Goal: Task Accomplishment & Management: Use online tool/utility

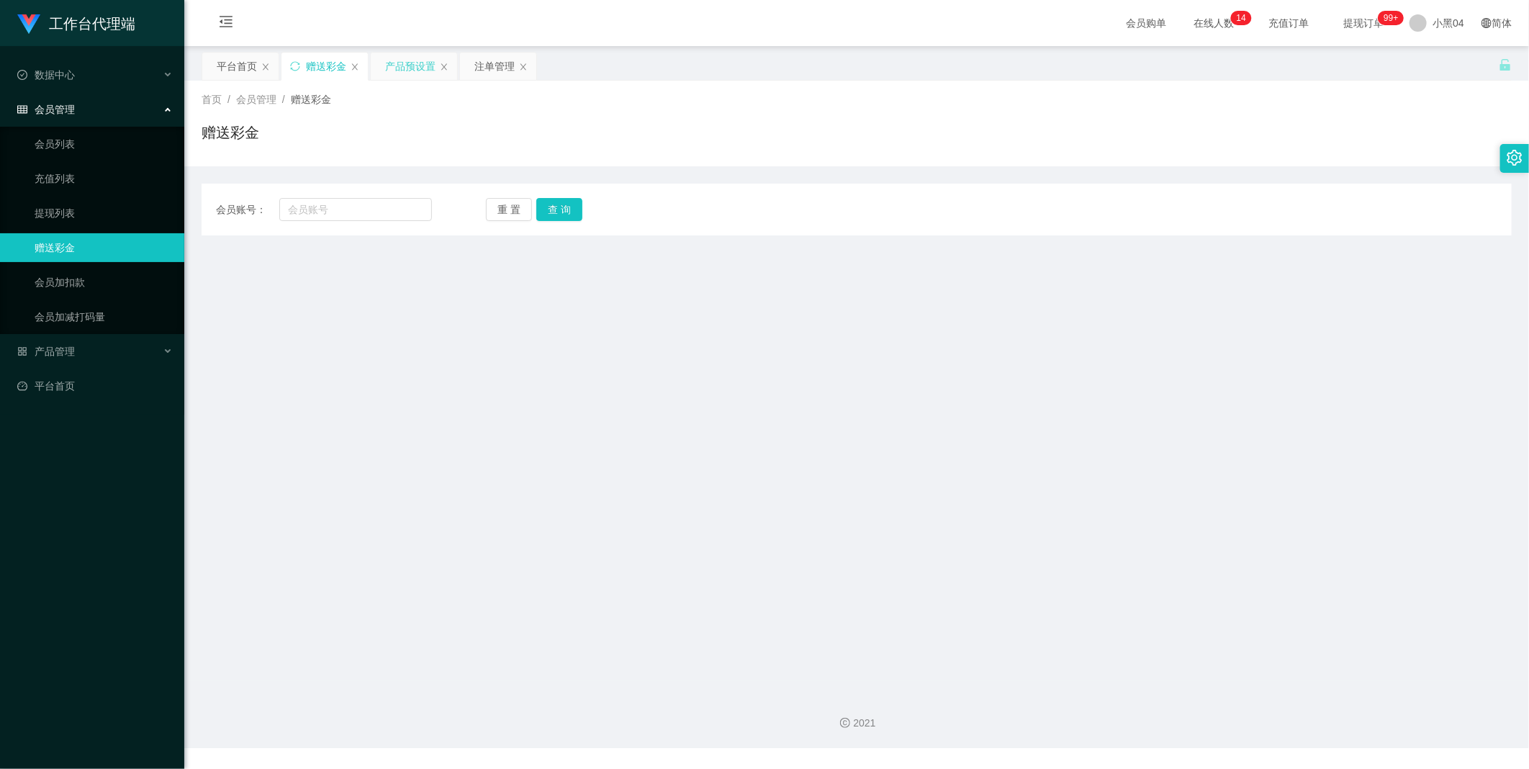
click at [392, 73] on div "产品预设置" at bounding box center [410, 66] width 50 height 27
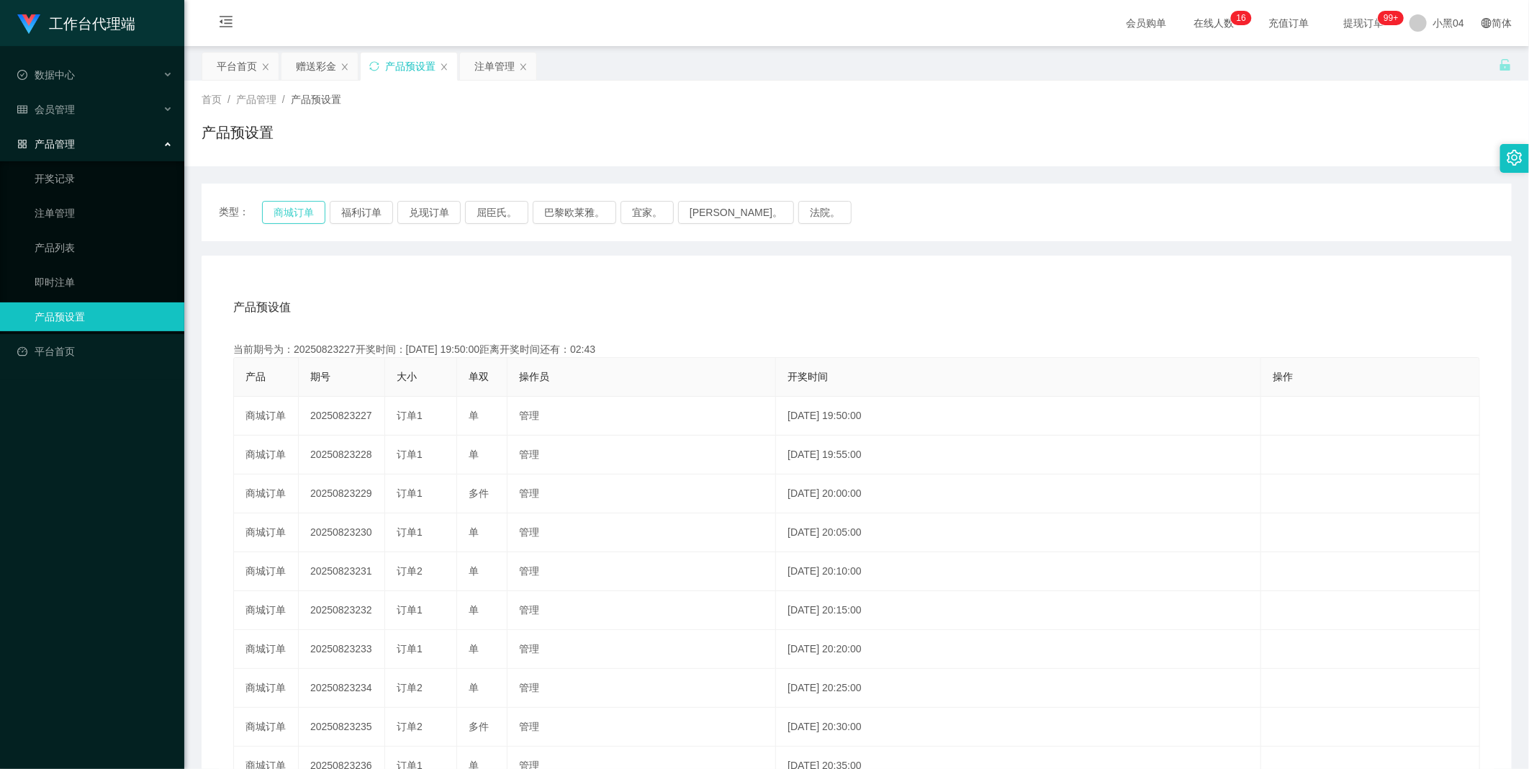
click at [283, 207] on button "商城订单" at bounding box center [293, 212] width 63 height 23
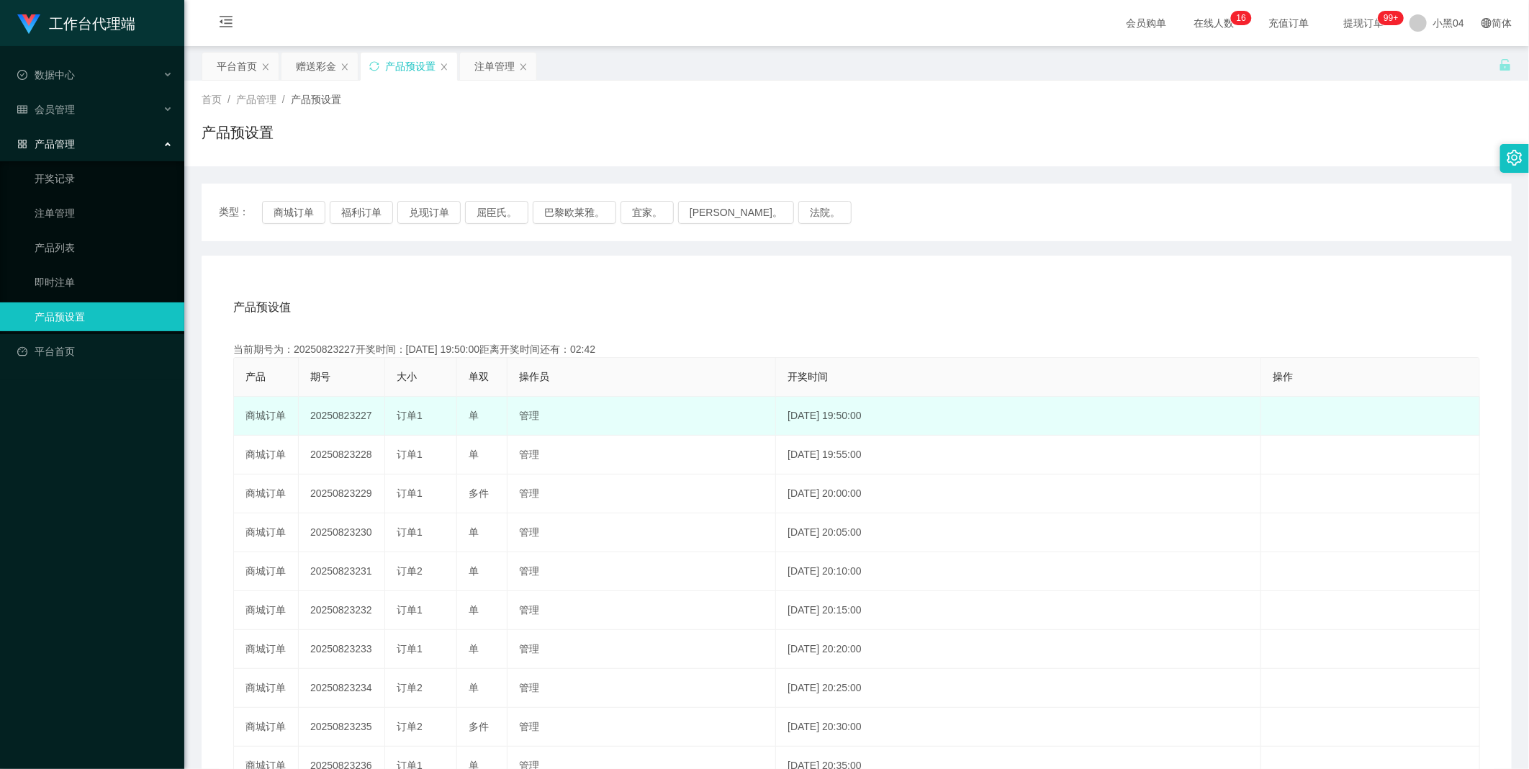
click at [325, 419] on td "20250823227" at bounding box center [342, 416] width 86 height 39
drag, startPoint x: 325, startPoint y: 419, endPoint x: 405, endPoint y: 405, distance: 81.1
click at [325, 419] on td "20250823227" at bounding box center [342, 416] width 86 height 39
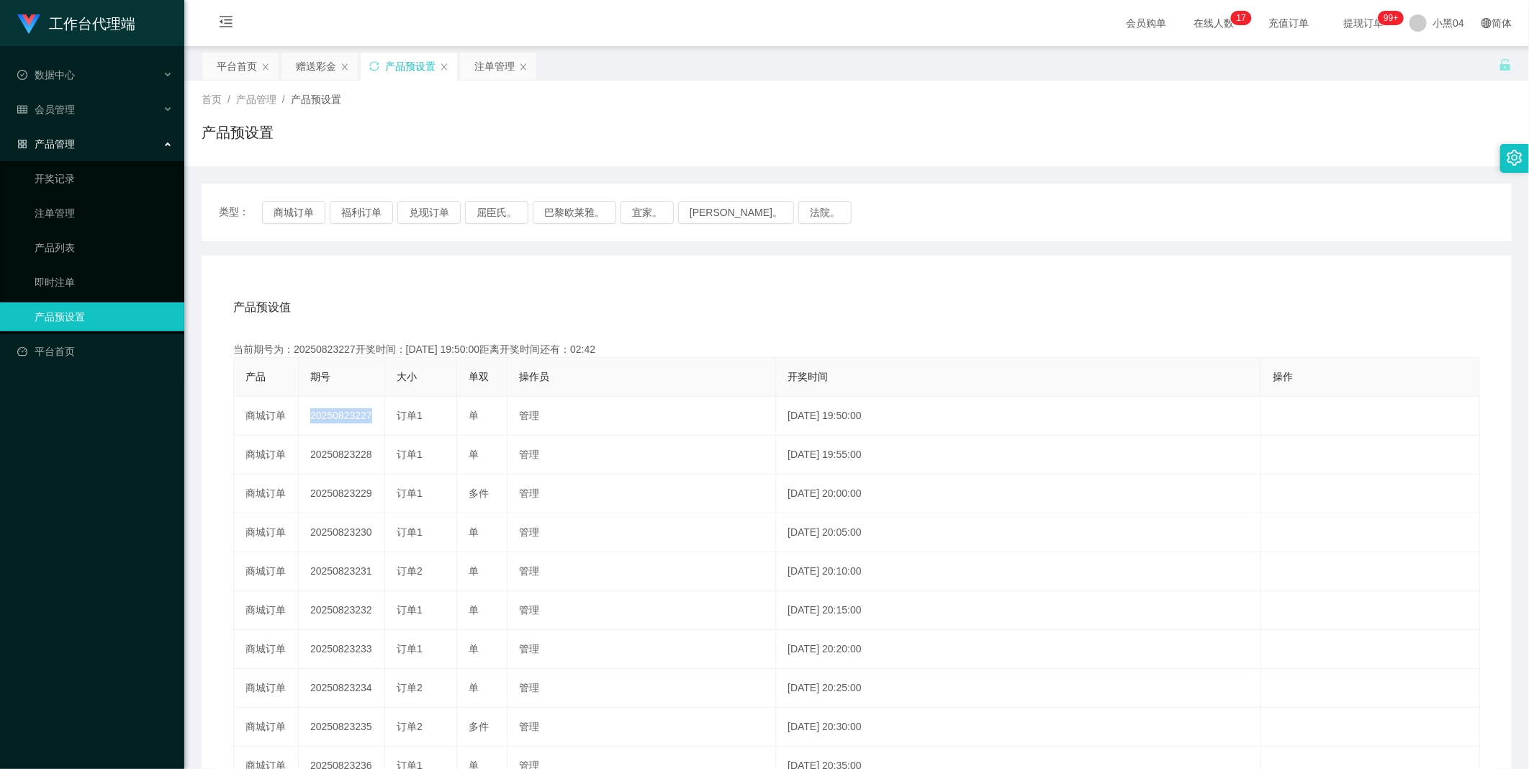
copy td "20250823227"
click at [477, 65] on div "注单管理" at bounding box center [494, 66] width 40 height 27
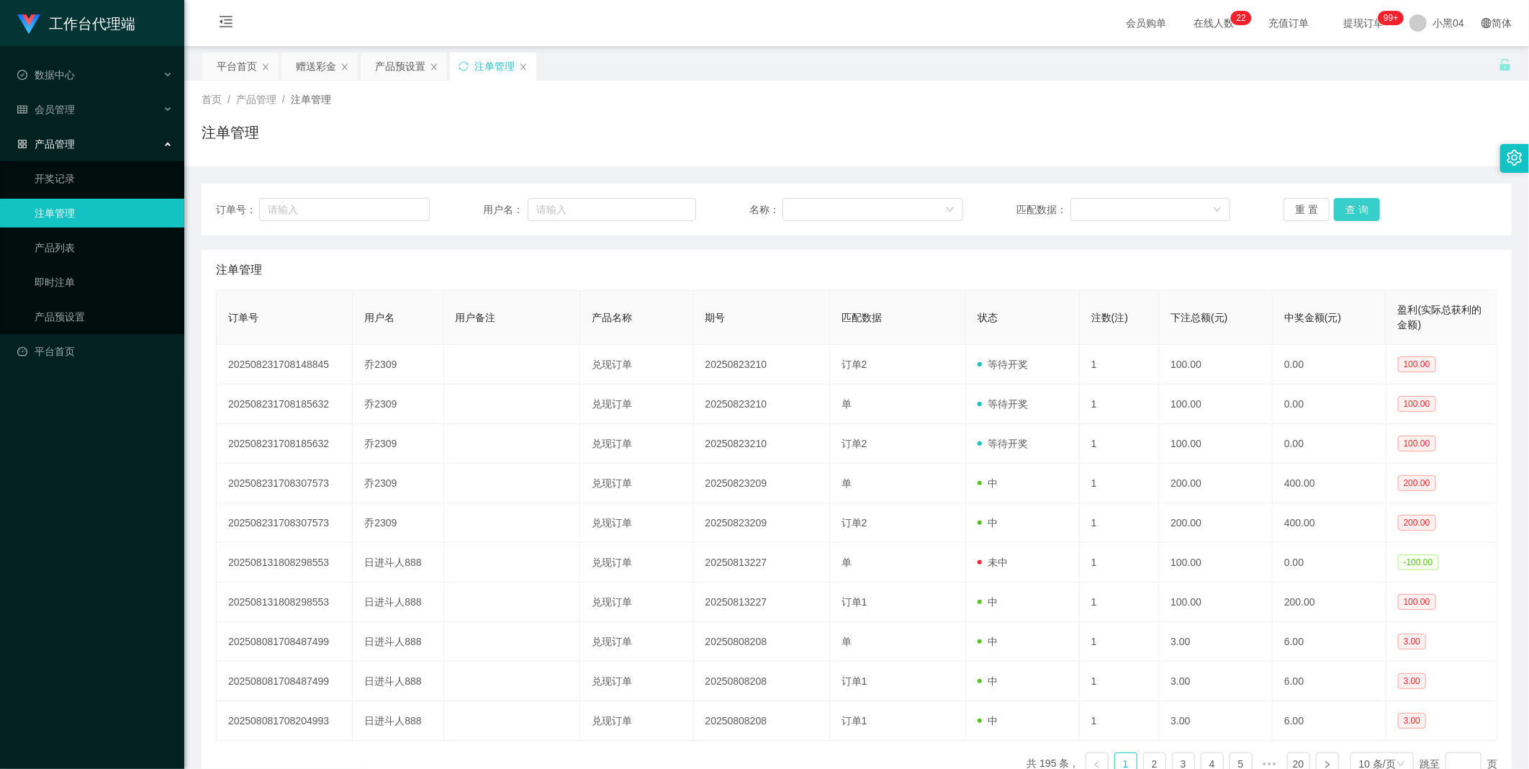
click at [1348, 212] on button "查 询" at bounding box center [1357, 209] width 46 height 23
click at [1348, 212] on div "重 置 查 询" at bounding box center [1390, 209] width 214 height 23
click at [1348, 212] on button "查 询" at bounding box center [1357, 209] width 46 height 23
click at [1348, 212] on div "重 置 查 询" at bounding box center [1390, 209] width 214 height 23
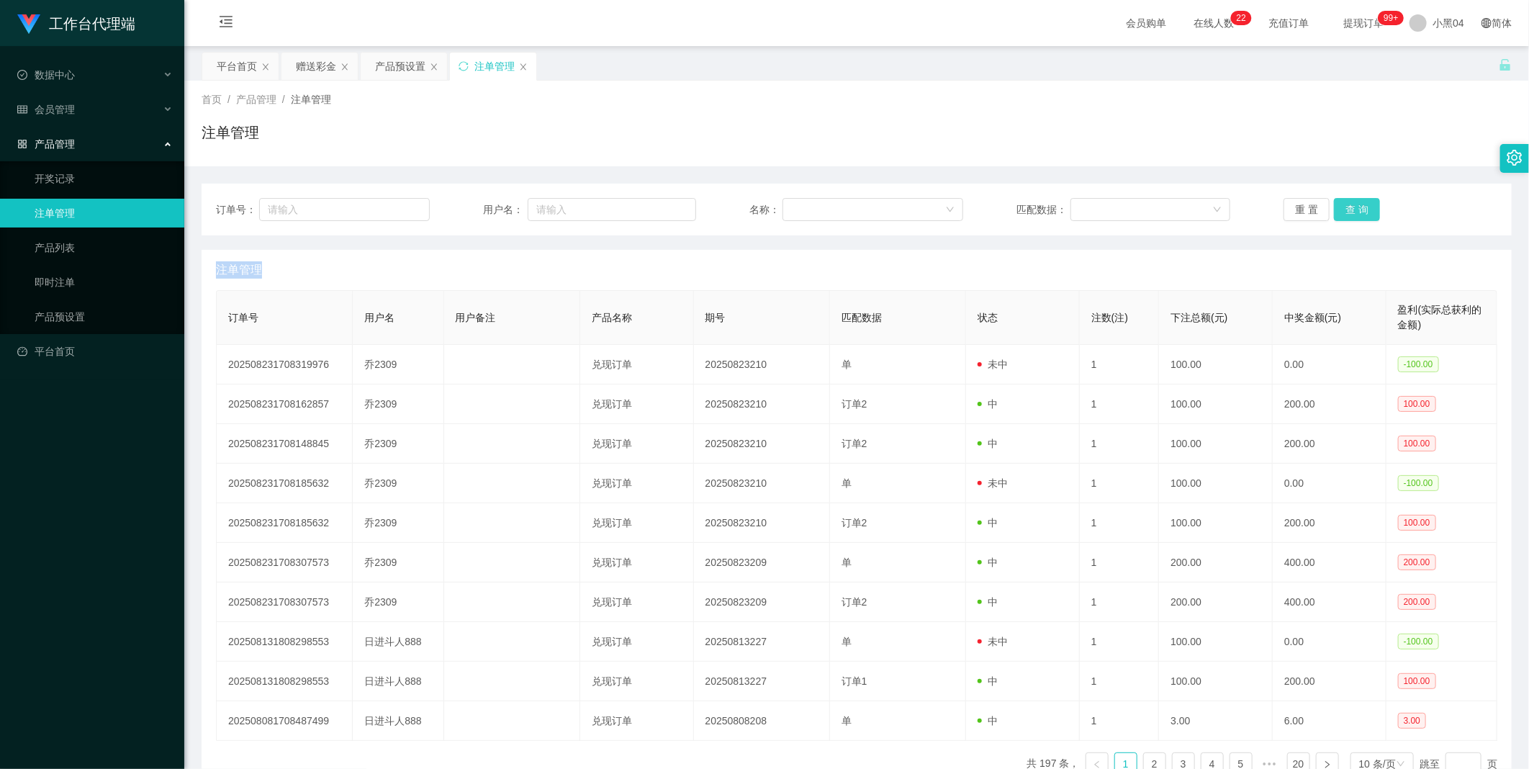
click at [1348, 212] on button "查 询" at bounding box center [1357, 209] width 46 height 23
click at [1348, 212] on div "重 置 查 询" at bounding box center [1390, 209] width 214 height 23
click at [1348, 212] on button "查 询" at bounding box center [1357, 209] width 46 height 23
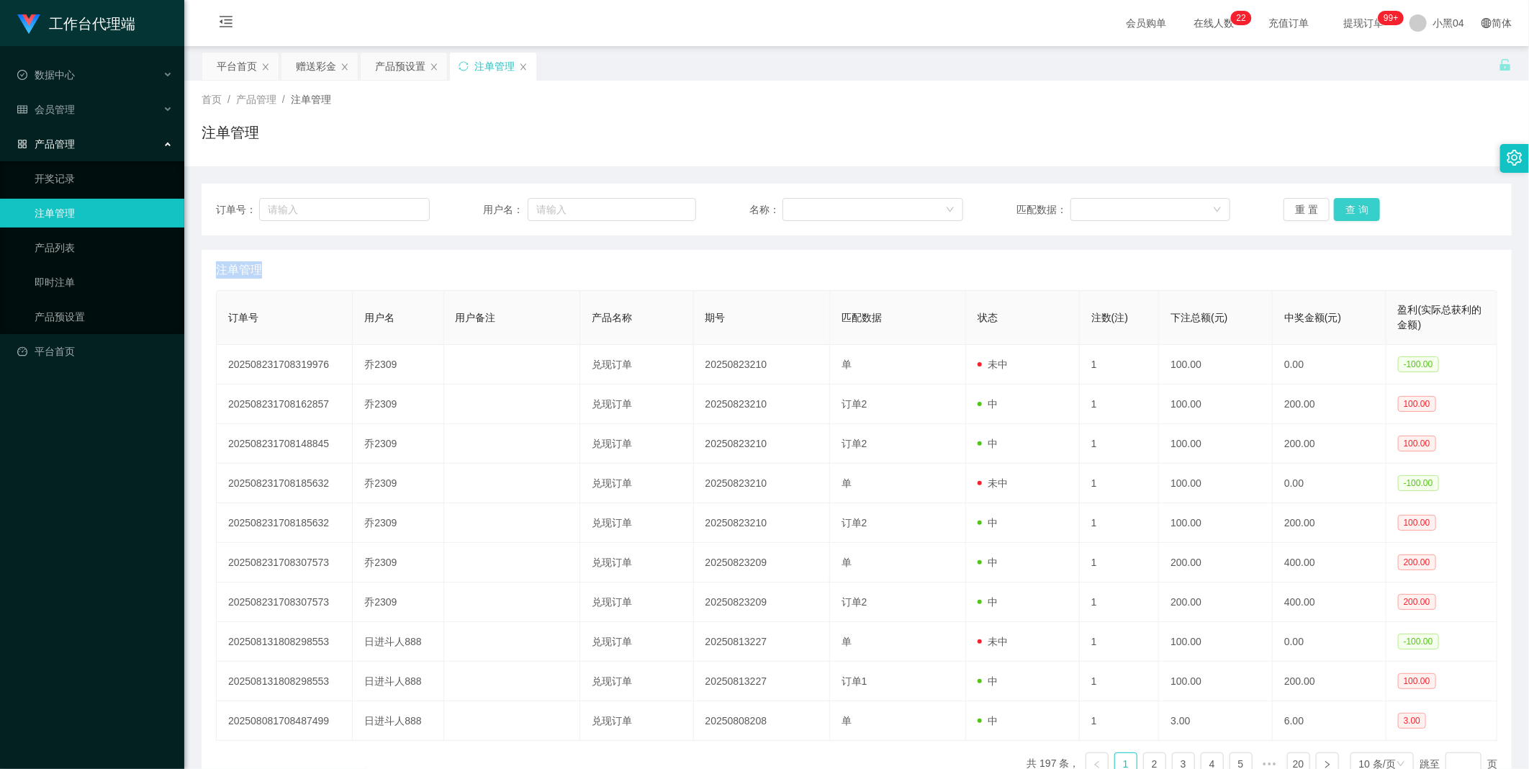
click at [1348, 212] on div "重 置 查 询" at bounding box center [1390, 209] width 214 height 23
click at [1348, 212] on button "查 询" at bounding box center [1357, 209] width 46 height 23
click at [1348, 212] on div "重 置 查 询" at bounding box center [1390, 209] width 214 height 23
click at [1348, 212] on button "查 询" at bounding box center [1357, 209] width 46 height 23
click at [1348, 212] on div "重 置 查 询" at bounding box center [1390, 209] width 214 height 23
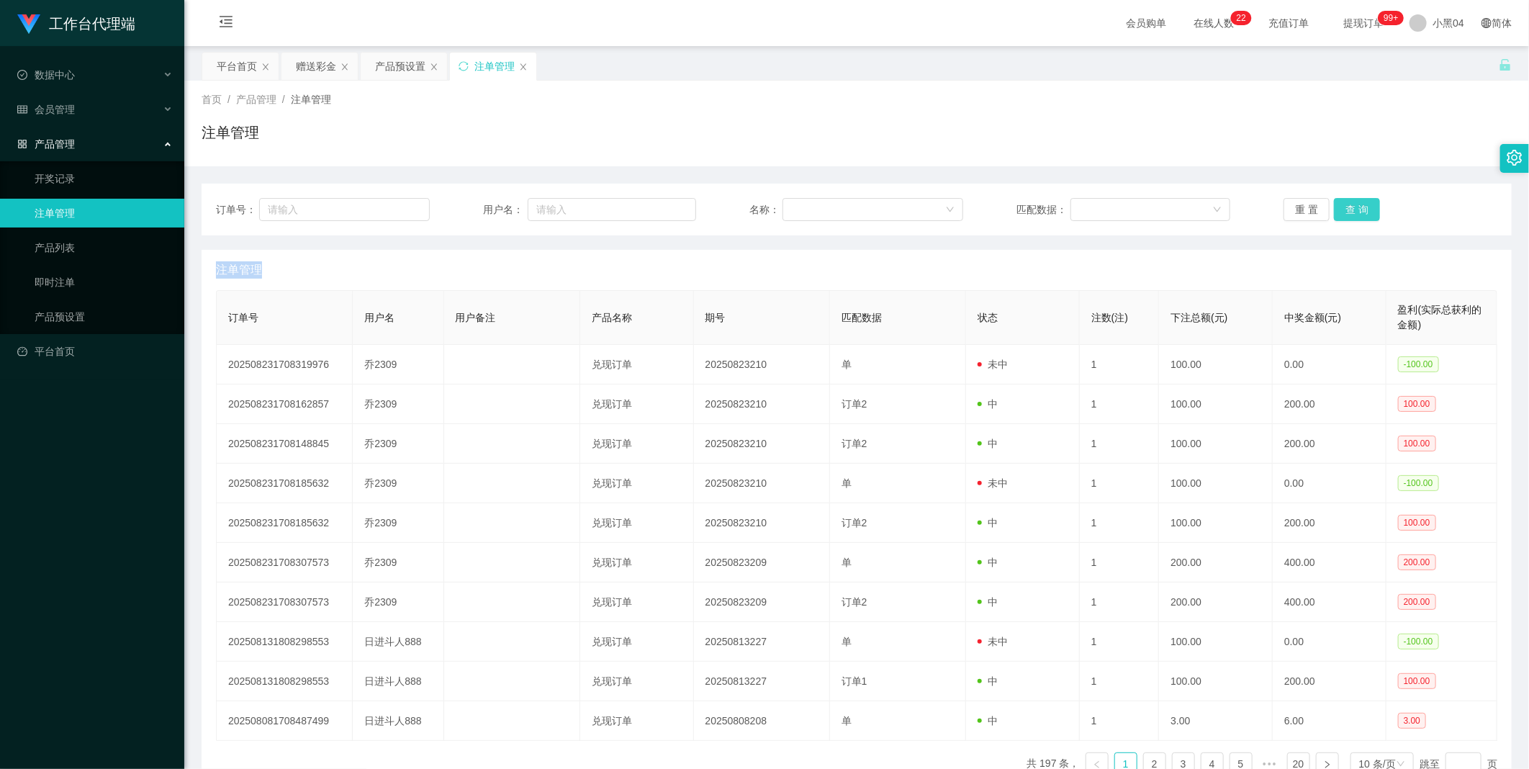
click at [1348, 212] on button "查 询" at bounding box center [1357, 209] width 46 height 23
click at [1348, 212] on div "重 置 查 询" at bounding box center [1390, 209] width 214 height 23
click at [1348, 212] on button "查 询" at bounding box center [1357, 209] width 46 height 23
click at [1348, 212] on button "查 询" at bounding box center [1365, 209] width 62 height 23
click at [1348, 212] on div "重 置 查 询" at bounding box center [1390, 209] width 214 height 23
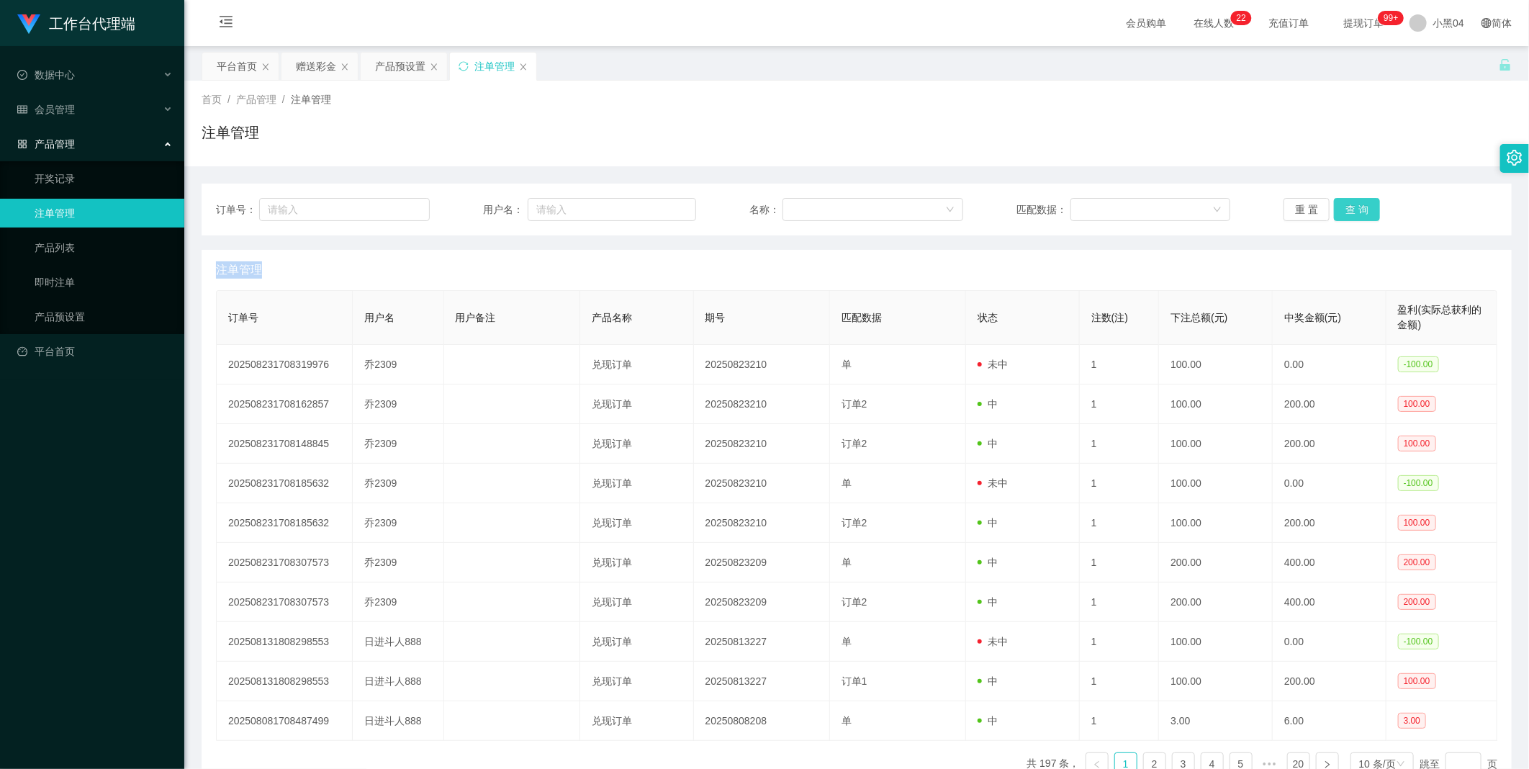
click at [1348, 212] on button "查 询" at bounding box center [1357, 209] width 46 height 23
click at [1348, 212] on div "重 置 查 询" at bounding box center [1390, 209] width 214 height 23
click at [1348, 212] on button "查 询" at bounding box center [1357, 209] width 46 height 23
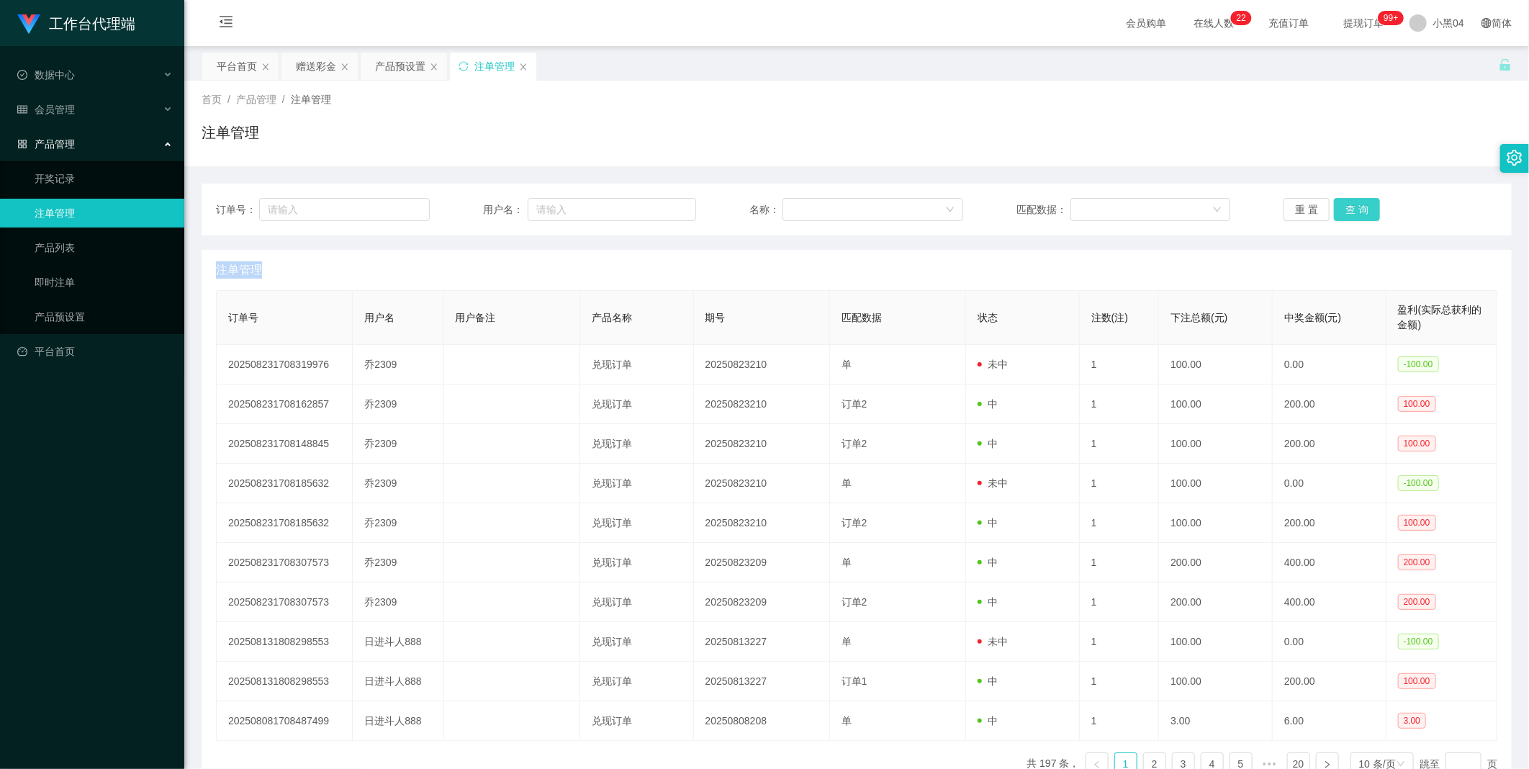
click at [1348, 212] on div "重 置 查 询" at bounding box center [1390, 209] width 214 height 23
click at [1348, 212] on button "查 询" at bounding box center [1357, 209] width 46 height 23
click at [1348, 212] on div "重 置 查 询" at bounding box center [1390, 209] width 214 height 23
click at [1348, 212] on button "查 询" at bounding box center [1357, 209] width 46 height 23
drag, startPoint x: 632, startPoint y: 225, endPoint x: 623, endPoint y: 241, distance: 18.7
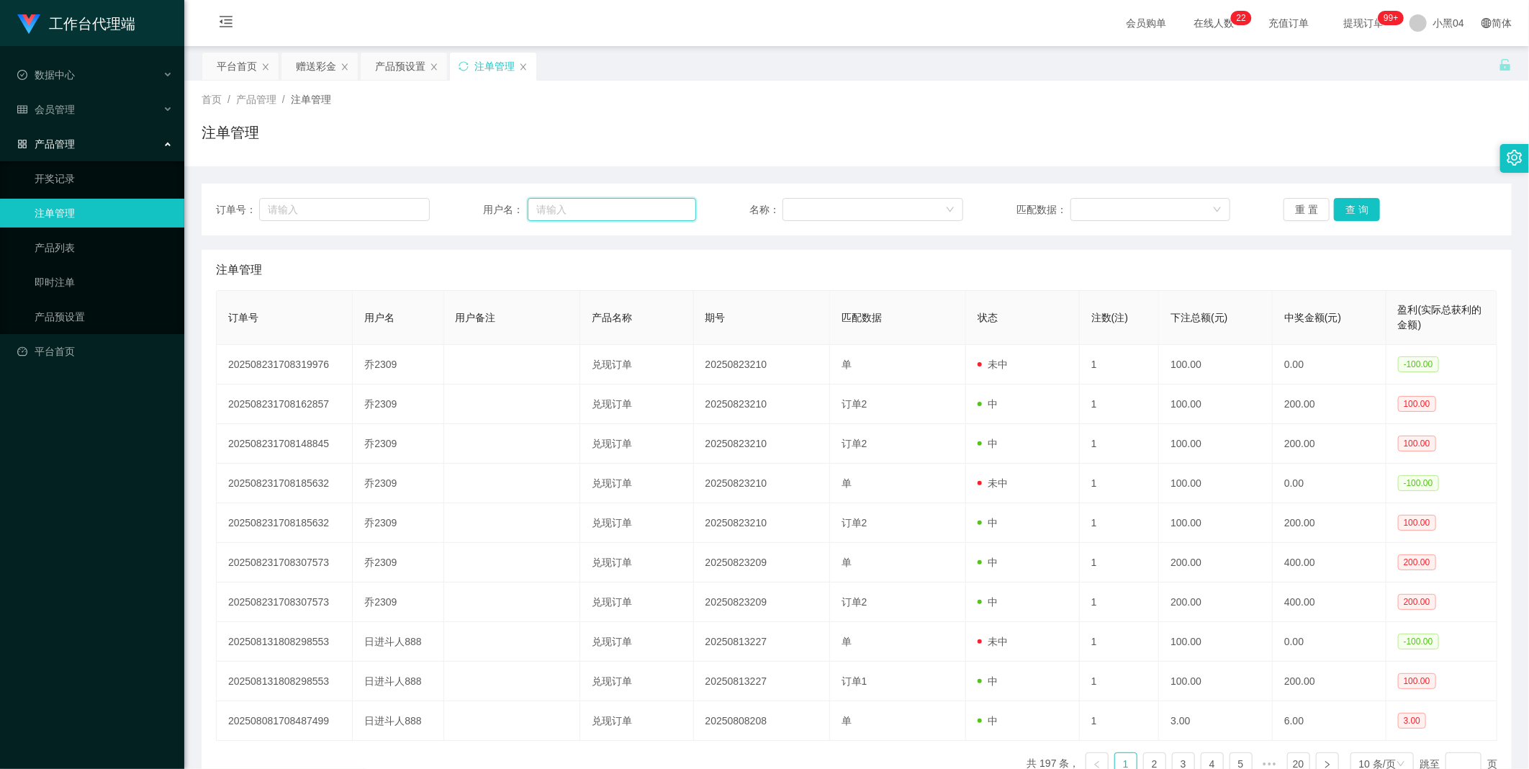
click at [628, 233] on div "订单号： 用户名： 名称： 匹配数据： 重 置 查 询" at bounding box center [857, 210] width 1310 height 52
click at [1357, 209] on button "查 询" at bounding box center [1357, 209] width 46 height 23
click at [1357, 209] on button "查 询" at bounding box center [1365, 209] width 62 height 23
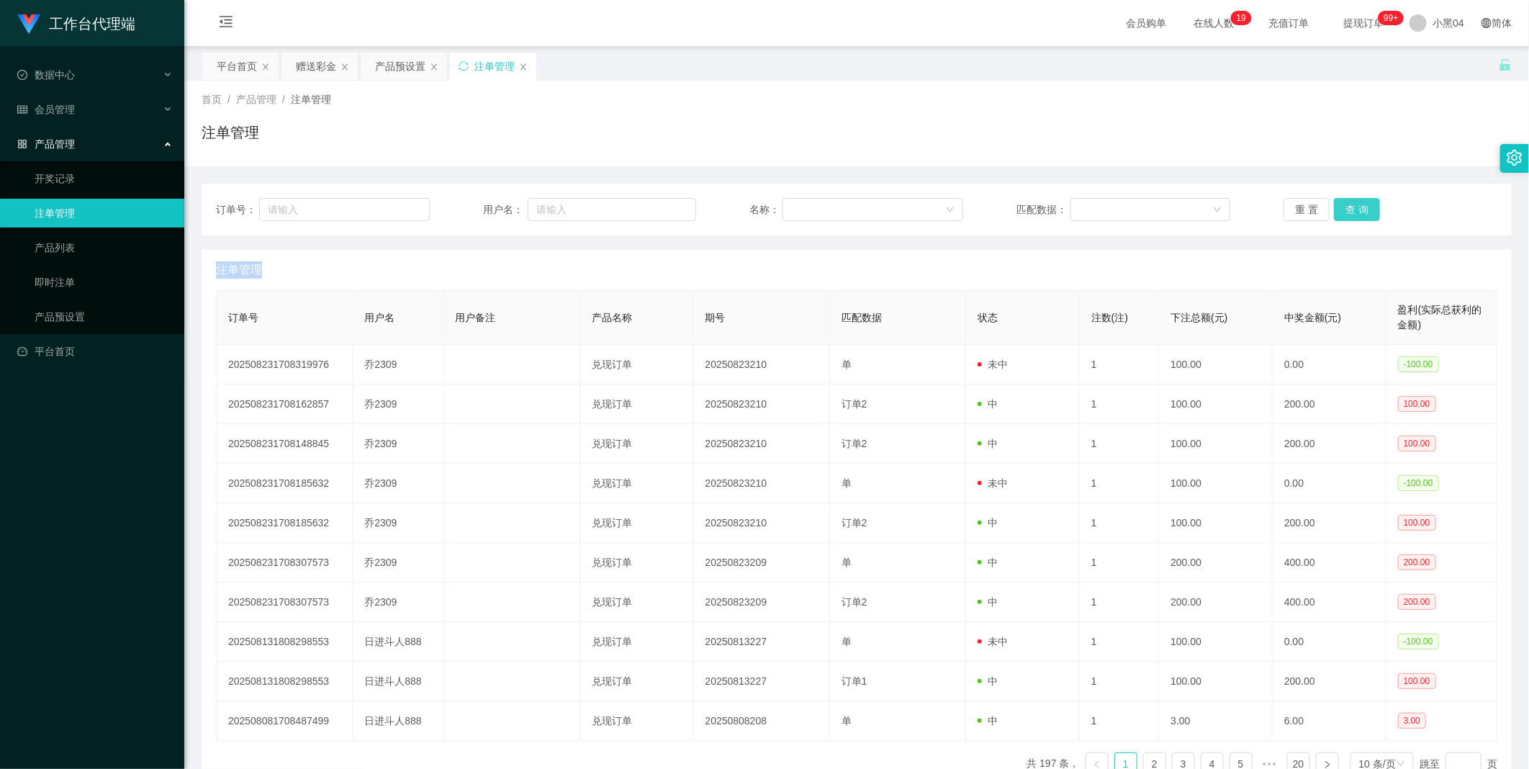
click at [1357, 209] on div "重 置 查 询" at bounding box center [1390, 209] width 214 height 23
click at [1357, 209] on button "查 询" at bounding box center [1357, 209] width 46 height 23
click at [1357, 209] on div "重 置 查 询" at bounding box center [1390, 209] width 214 height 23
click at [1357, 209] on button "查 询" at bounding box center [1357, 209] width 46 height 23
click at [1357, 209] on button "查 询" at bounding box center [1365, 209] width 62 height 23
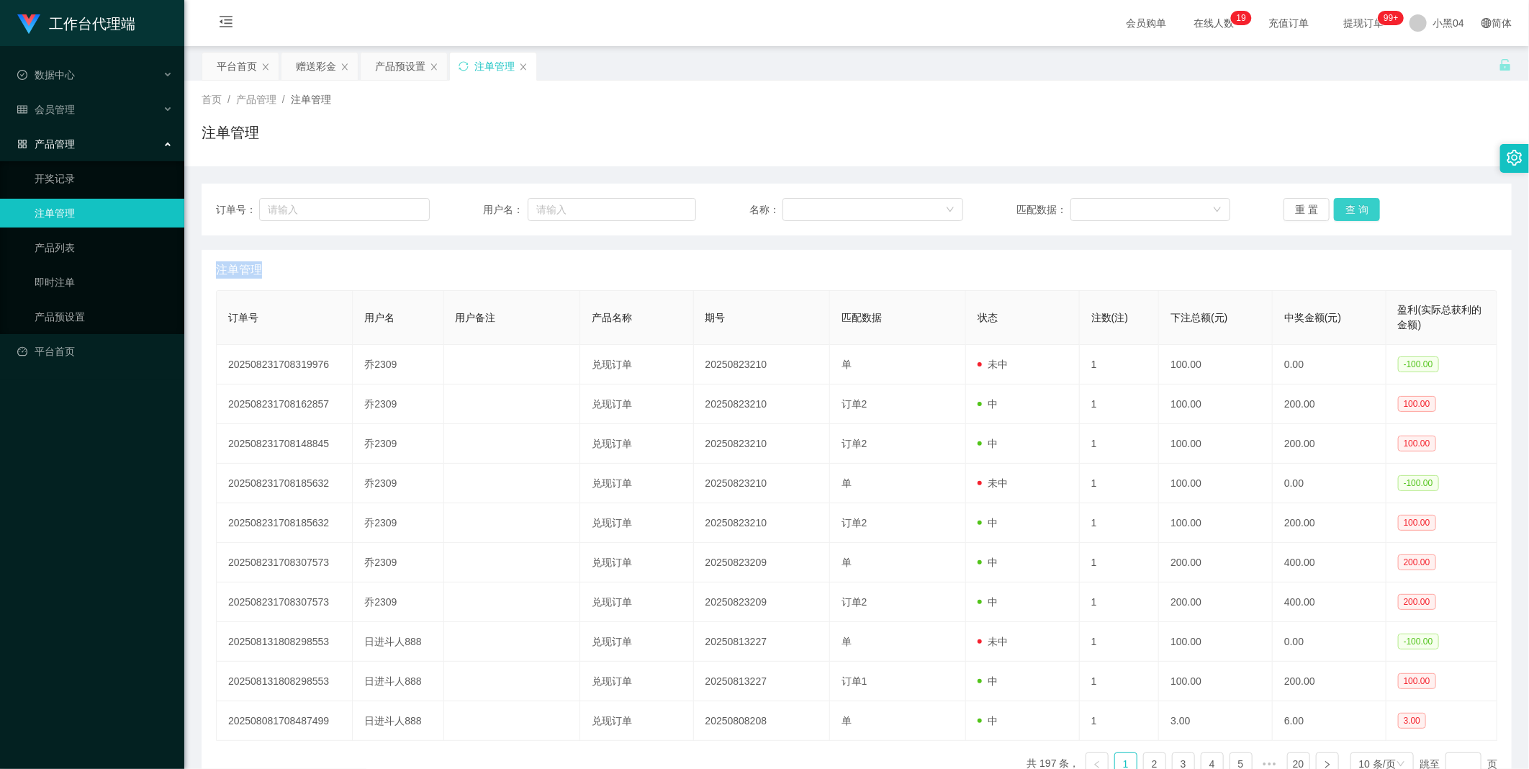
click at [1357, 202] on button "查 询" at bounding box center [1357, 209] width 46 height 23
click at [1357, 202] on div "重 置 查 询" at bounding box center [1390, 209] width 214 height 23
click at [1357, 202] on button "查 询" at bounding box center [1357, 209] width 46 height 23
click at [1357, 202] on button "查 询" at bounding box center [1365, 209] width 62 height 23
click at [1357, 202] on button "查 询" at bounding box center [1357, 209] width 46 height 23
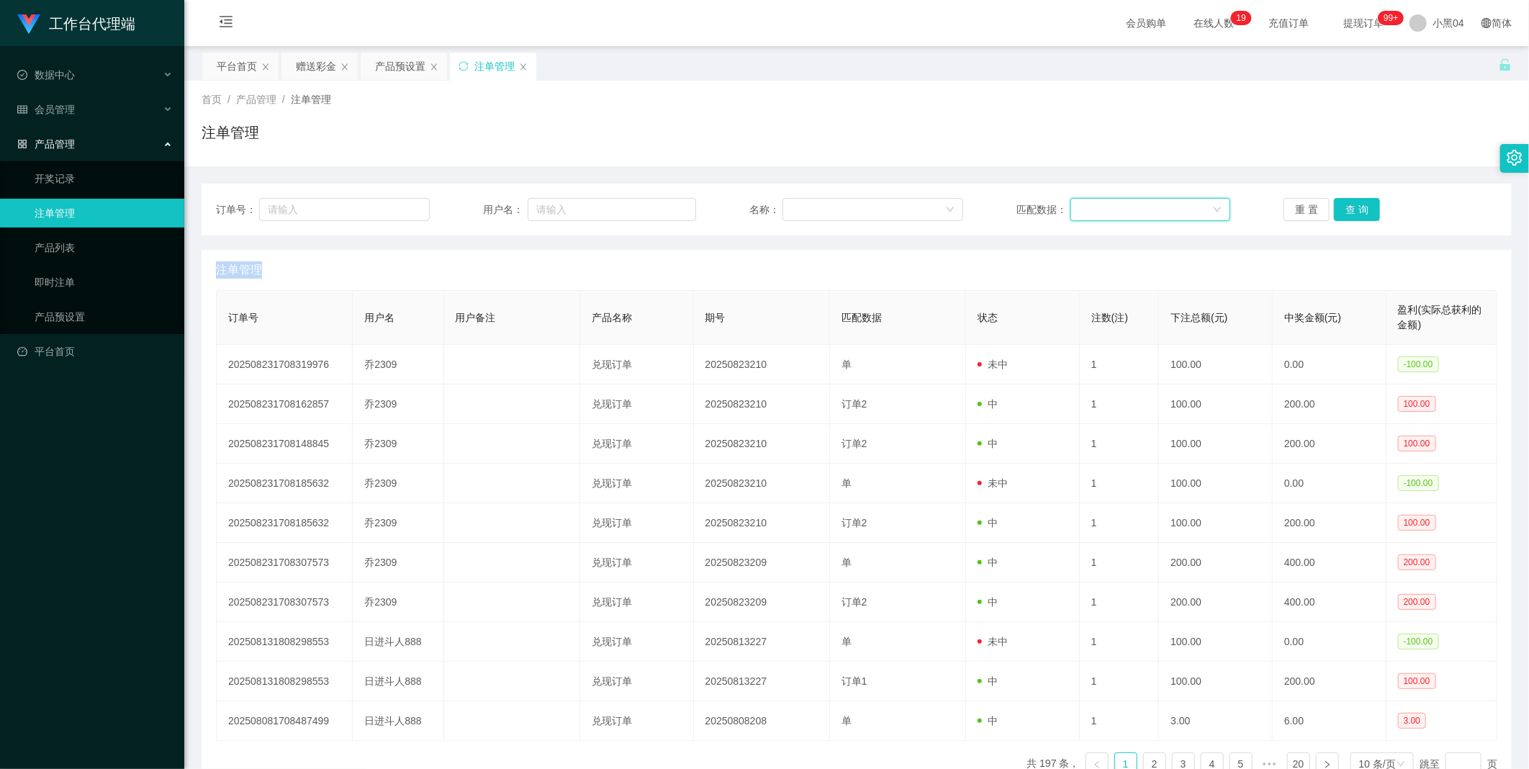
click at [1159, 205] on div at bounding box center [1145, 210] width 133 height 22
drag, startPoint x: 882, startPoint y: 209, endPoint x: 864, endPoint y: 209, distance: 18.7
click at [875, 209] on div at bounding box center [868, 210] width 155 height 22
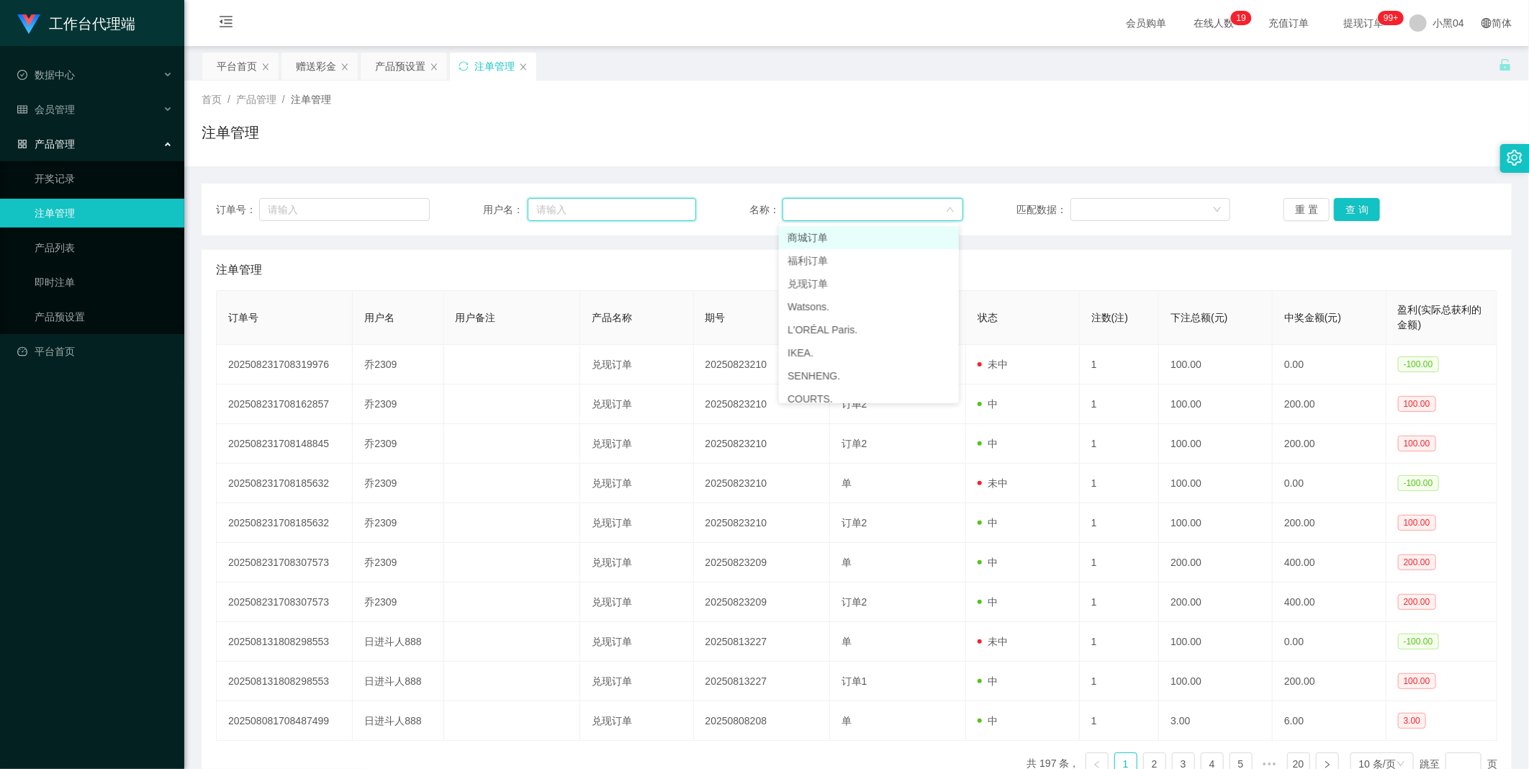
drag, startPoint x: 633, startPoint y: 213, endPoint x: 615, endPoint y: 214, distance: 18.8
click at [629, 213] on input "text" at bounding box center [612, 209] width 169 height 23
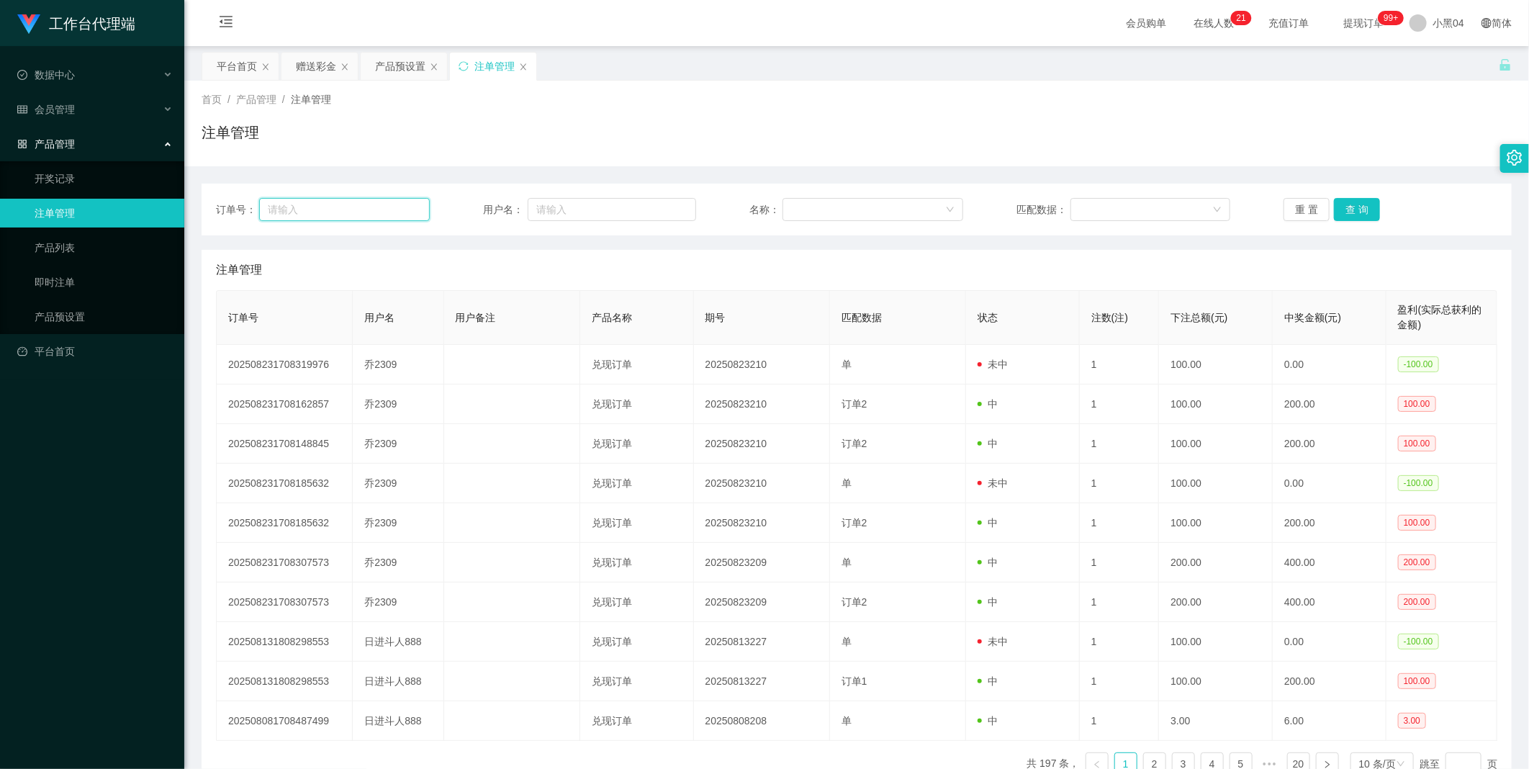
click at [390, 217] on input "text" at bounding box center [344, 209] width 171 height 23
click at [577, 214] on input "text" at bounding box center [612, 209] width 169 height 23
drag, startPoint x: 806, startPoint y: 204, endPoint x: 821, endPoint y: 205, distance: 15.1
click at [807, 204] on div at bounding box center [868, 210] width 155 height 22
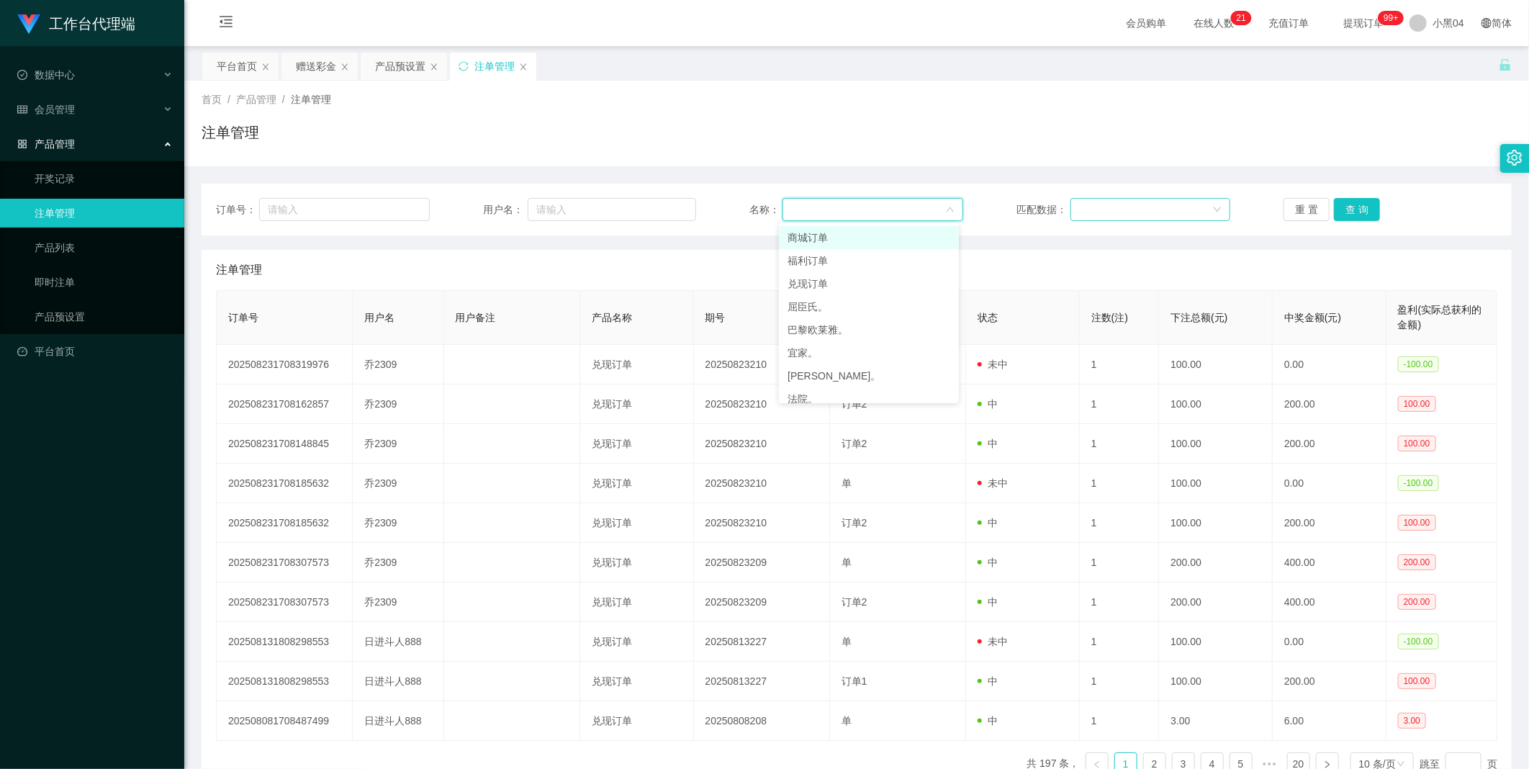
click at [1108, 203] on div at bounding box center [1145, 210] width 133 height 22
click at [1133, 206] on div at bounding box center [1145, 210] width 133 height 22
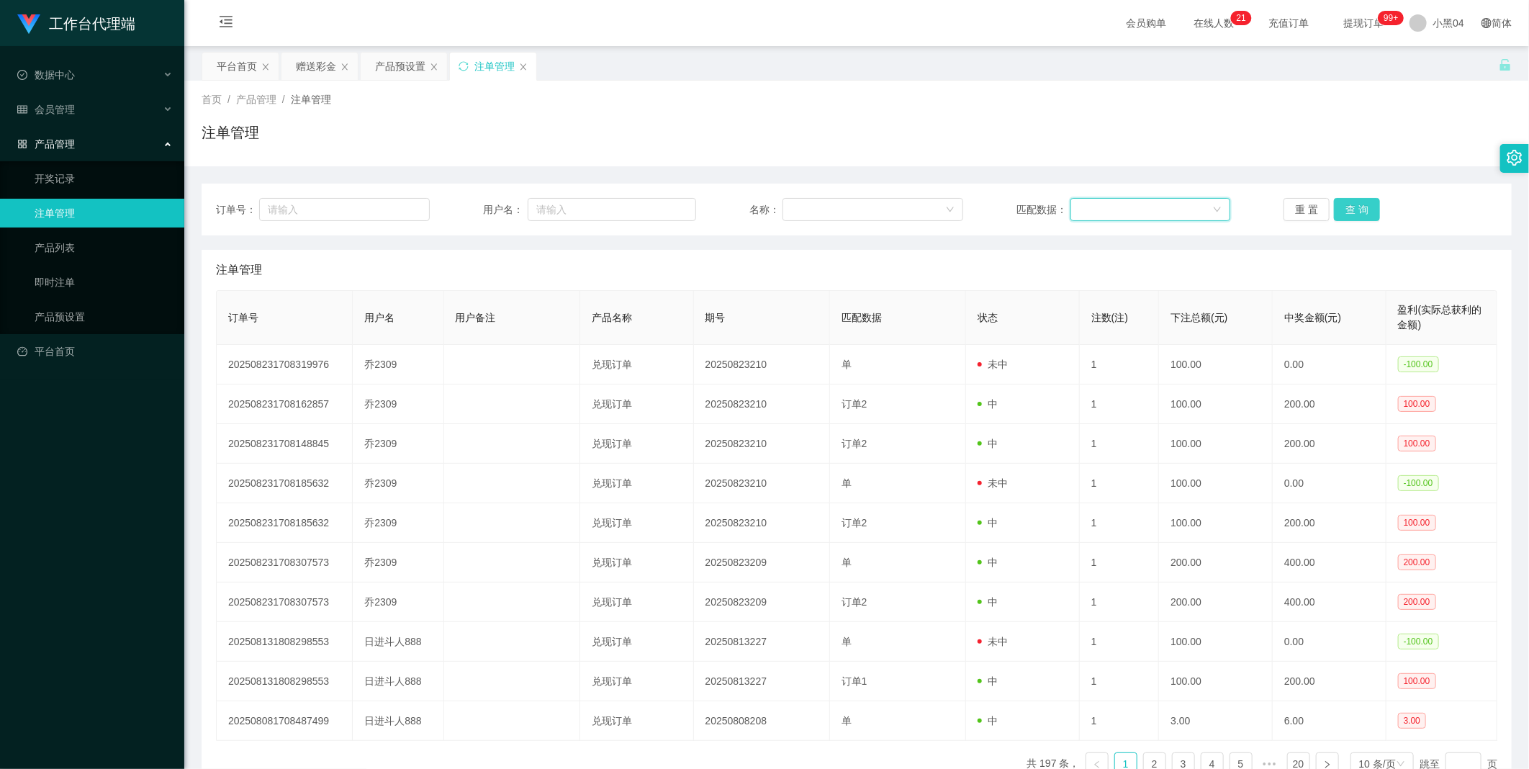
click at [1366, 203] on button "查 询" at bounding box center [1357, 209] width 46 height 23
click at [1366, 203] on div "重 置 查 询" at bounding box center [1390, 209] width 214 height 23
click at [1366, 203] on button "查 询" at bounding box center [1357, 209] width 46 height 23
click at [1358, 203] on button "查 询" at bounding box center [1357, 209] width 46 height 23
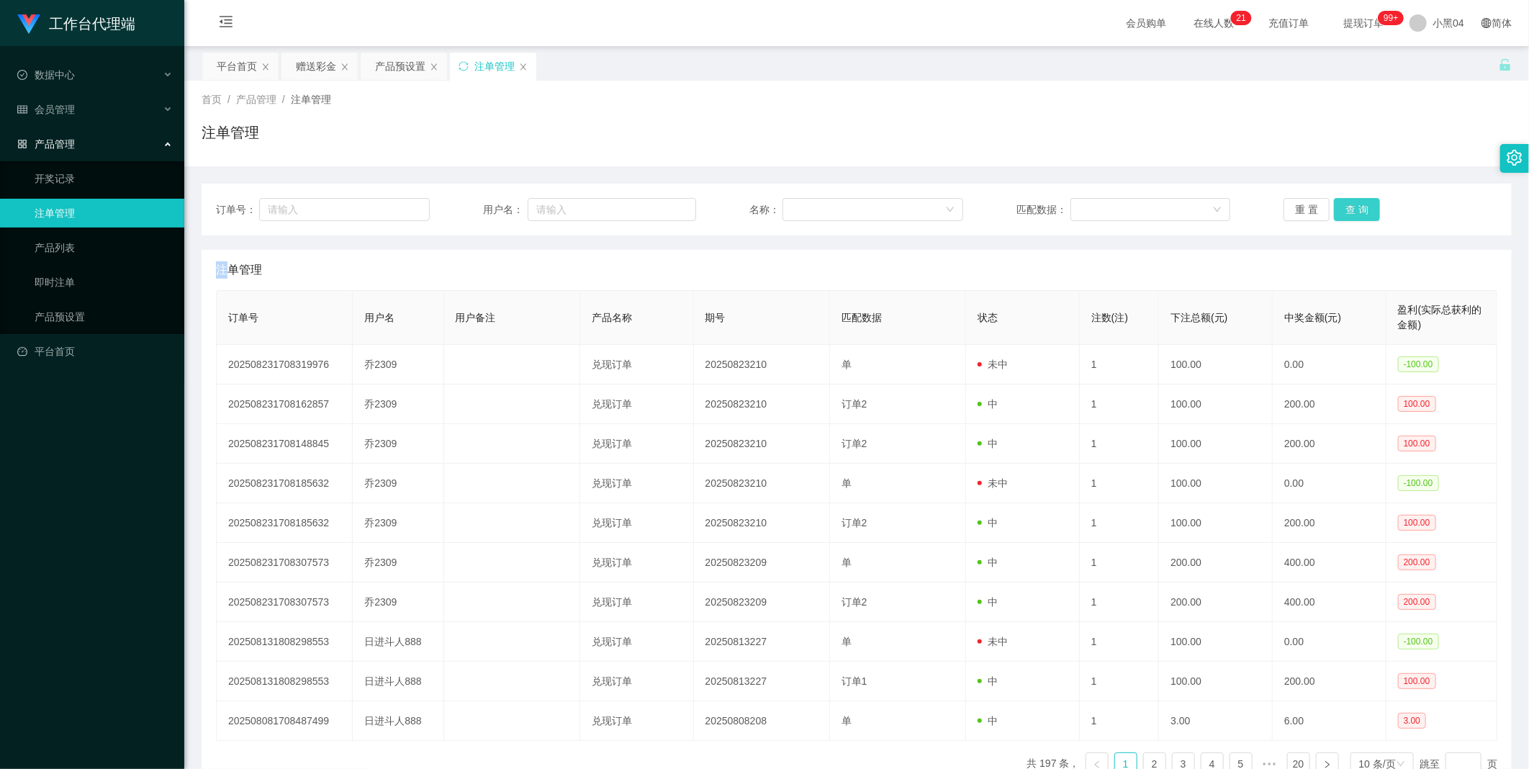
click at [1358, 203] on div "重 置 查 询" at bounding box center [1390, 209] width 214 height 23
click at [1358, 203] on button "查 询" at bounding box center [1357, 209] width 46 height 23
click at [1358, 203] on div "重 置 查 询" at bounding box center [1390, 209] width 214 height 23
click at [1358, 203] on button "查 询" at bounding box center [1357, 209] width 46 height 23
click at [1358, 203] on div "重 置 查 询" at bounding box center [1390, 209] width 214 height 23
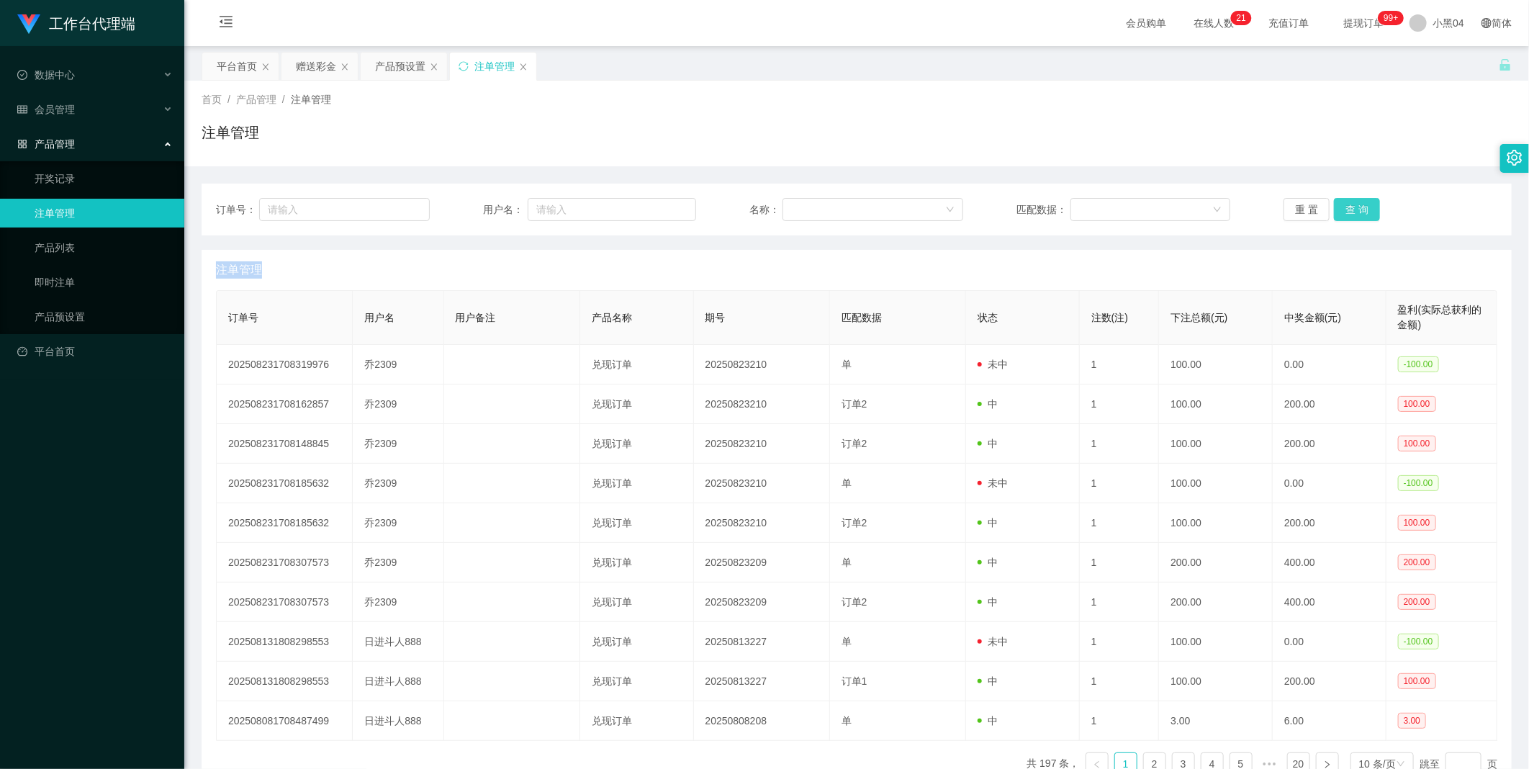
click at [1358, 203] on button "查 询" at bounding box center [1357, 209] width 46 height 23
click at [1358, 203] on div "重 置 查 询" at bounding box center [1390, 209] width 214 height 23
click at [1437, 29] on span "小黑04" at bounding box center [1448, 23] width 32 height 46
click at [1438, 63] on span "退出登录" at bounding box center [1436, 63] width 40 height 12
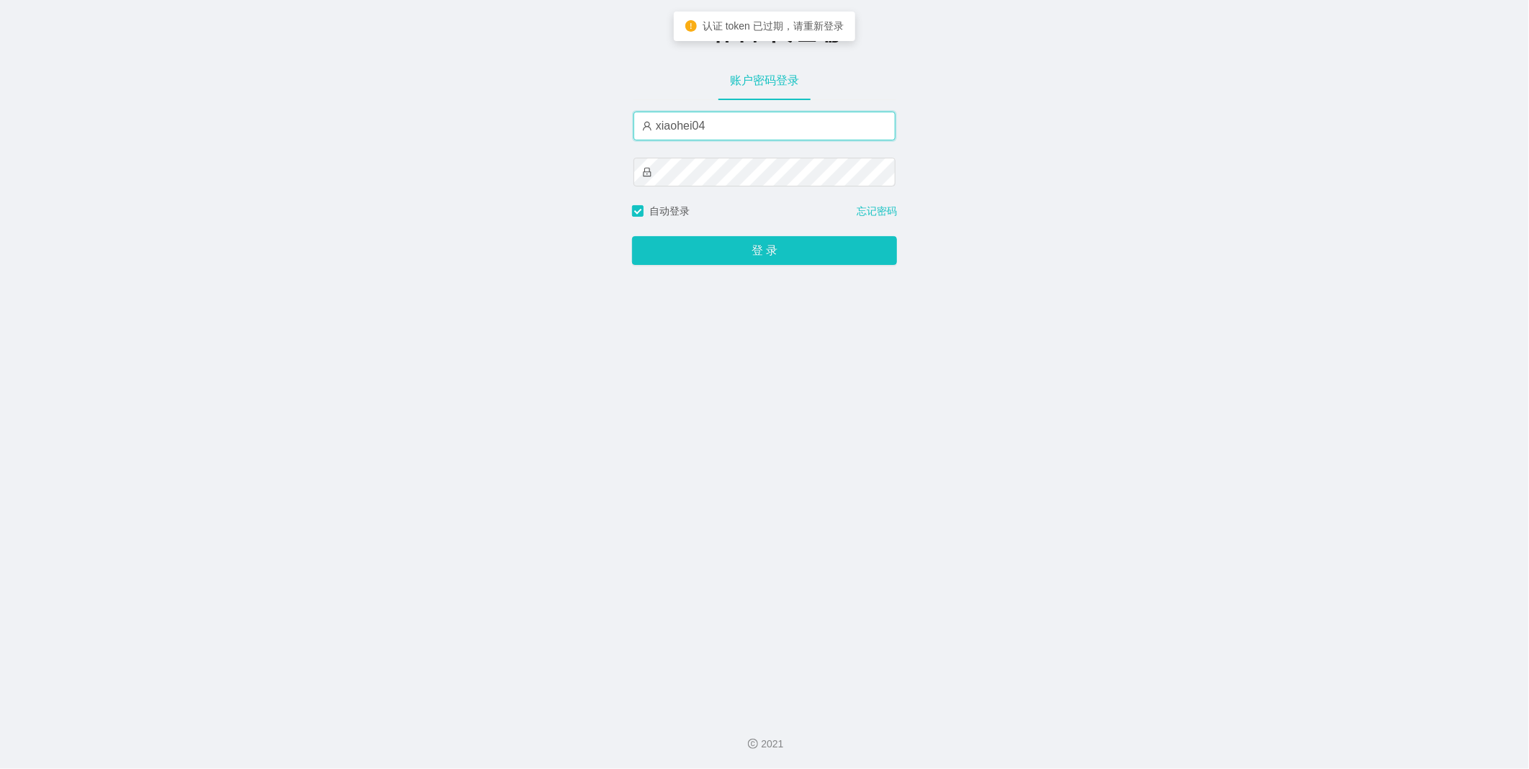
click at [752, 121] on input "xiaohei04" at bounding box center [764, 126] width 262 height 29
type input "xiaowei01"
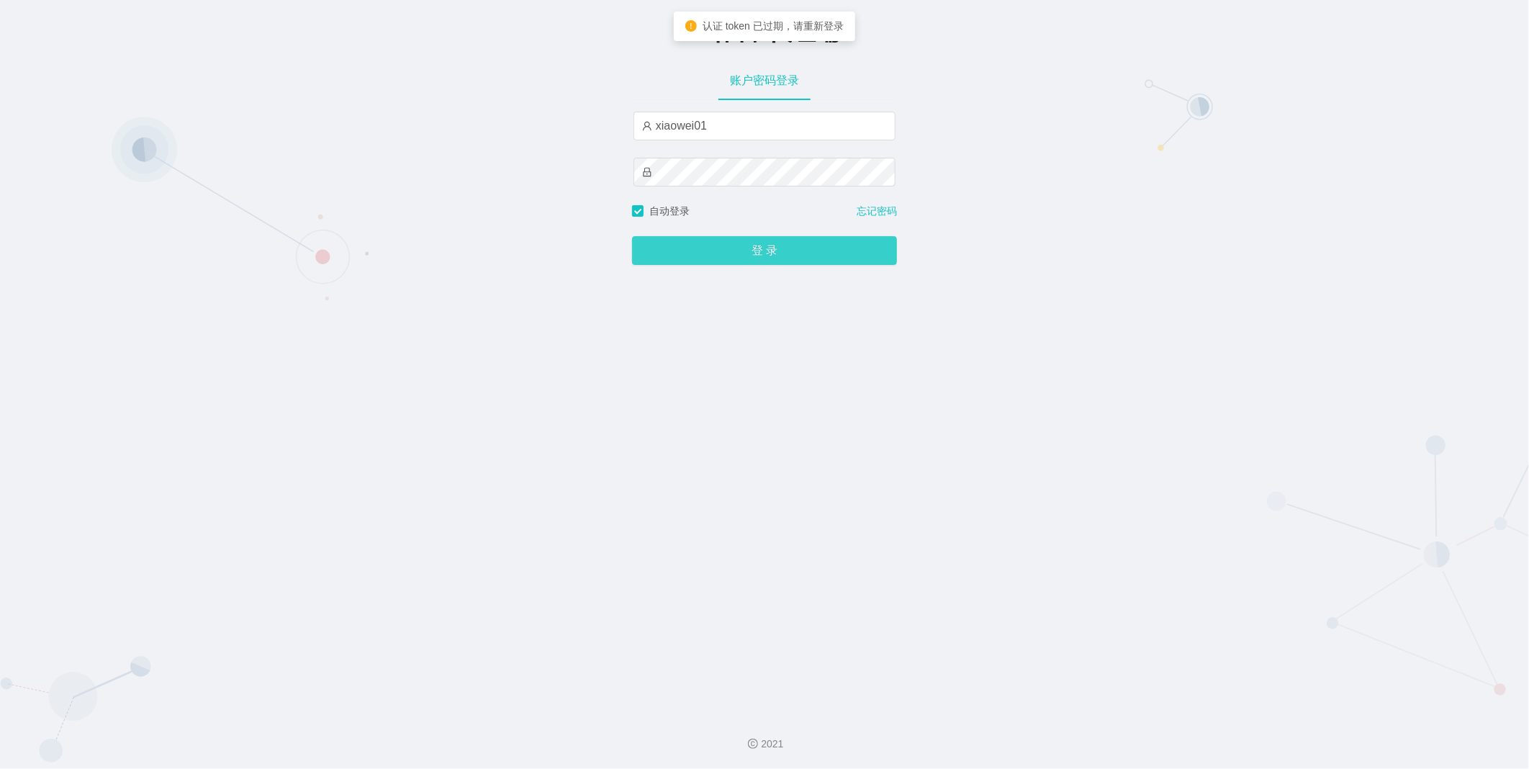
click at [697, 246] on button "登 录" at bounding box center [764, 250] width 265 height 29
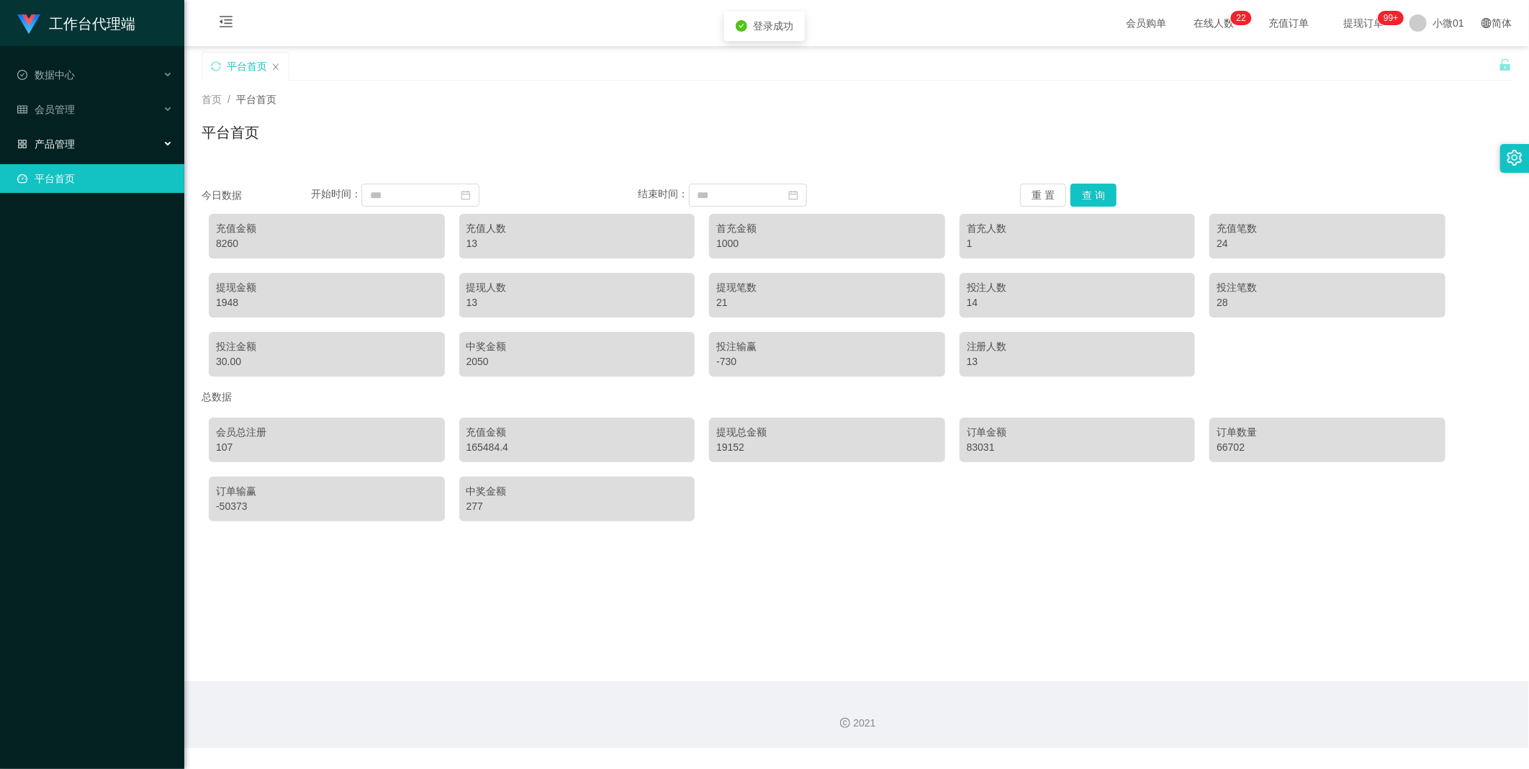
click at [77, 149] on div "产品管理" at bounding box center [92, 144] width 184 height 29
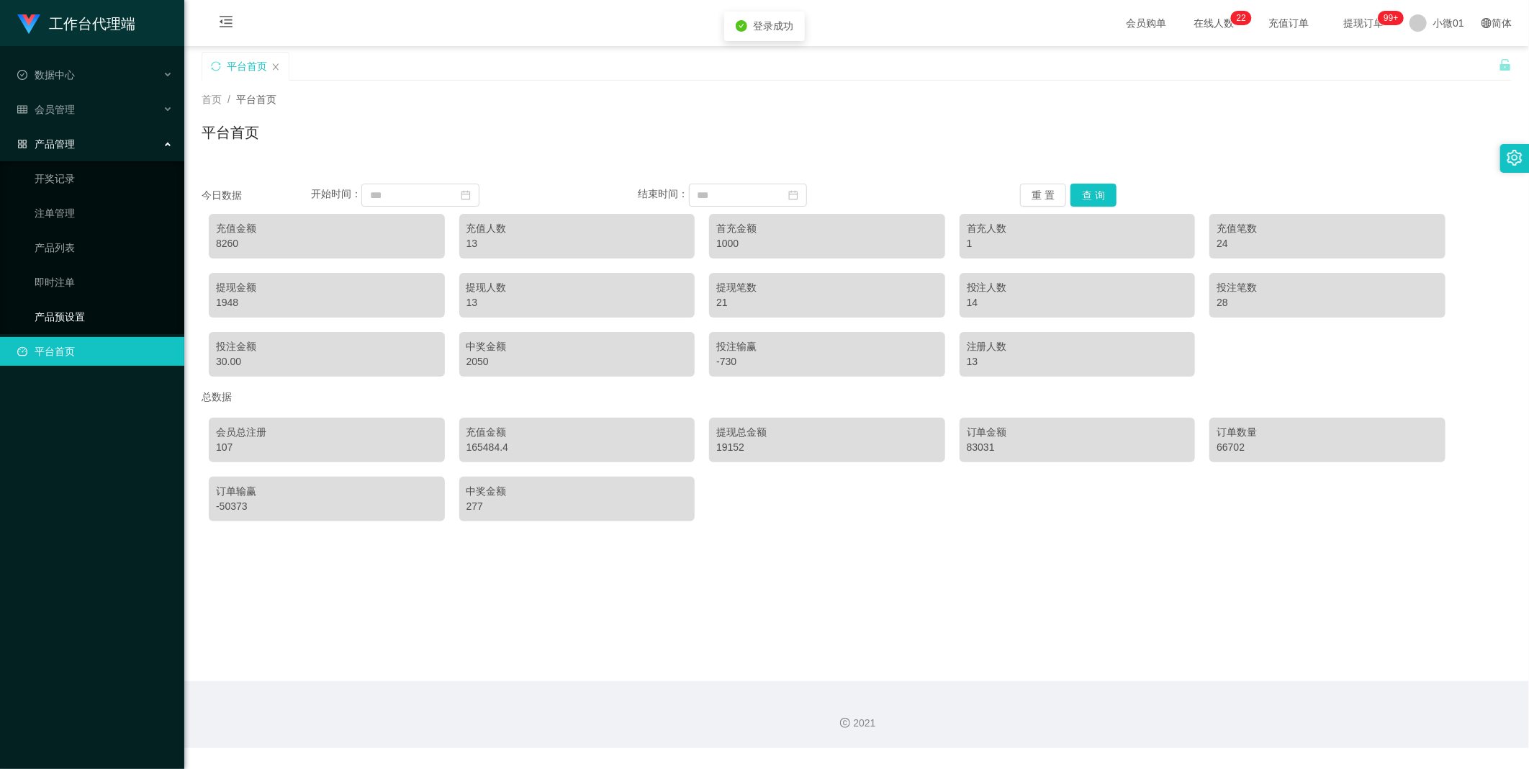
click at [62, 318] on link "产品预设置" at bounding box center [104, 316] width 138 height 29
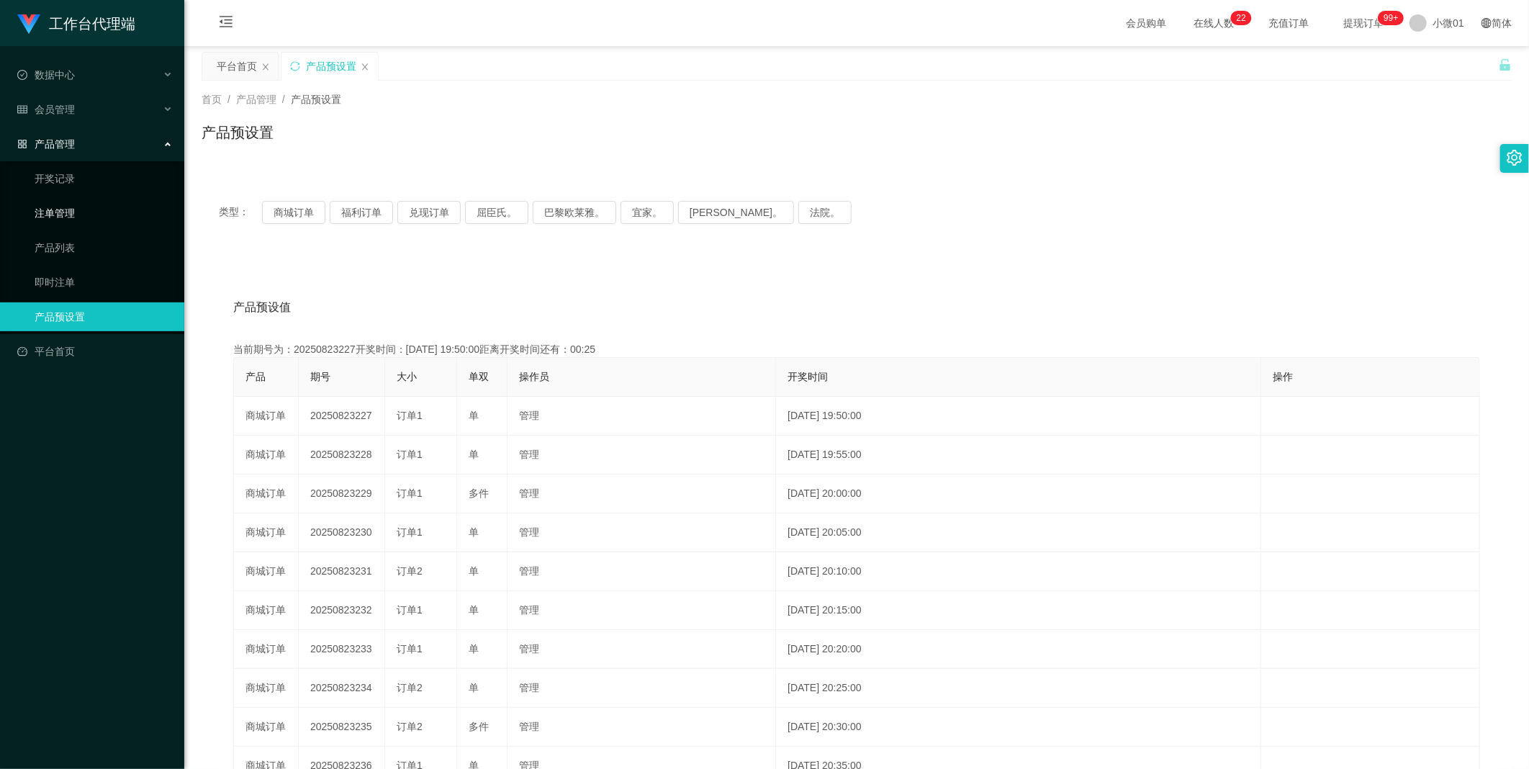
click at [76, 209] on link "注单管理" at bounding box center [104, 213] width 138 height 29
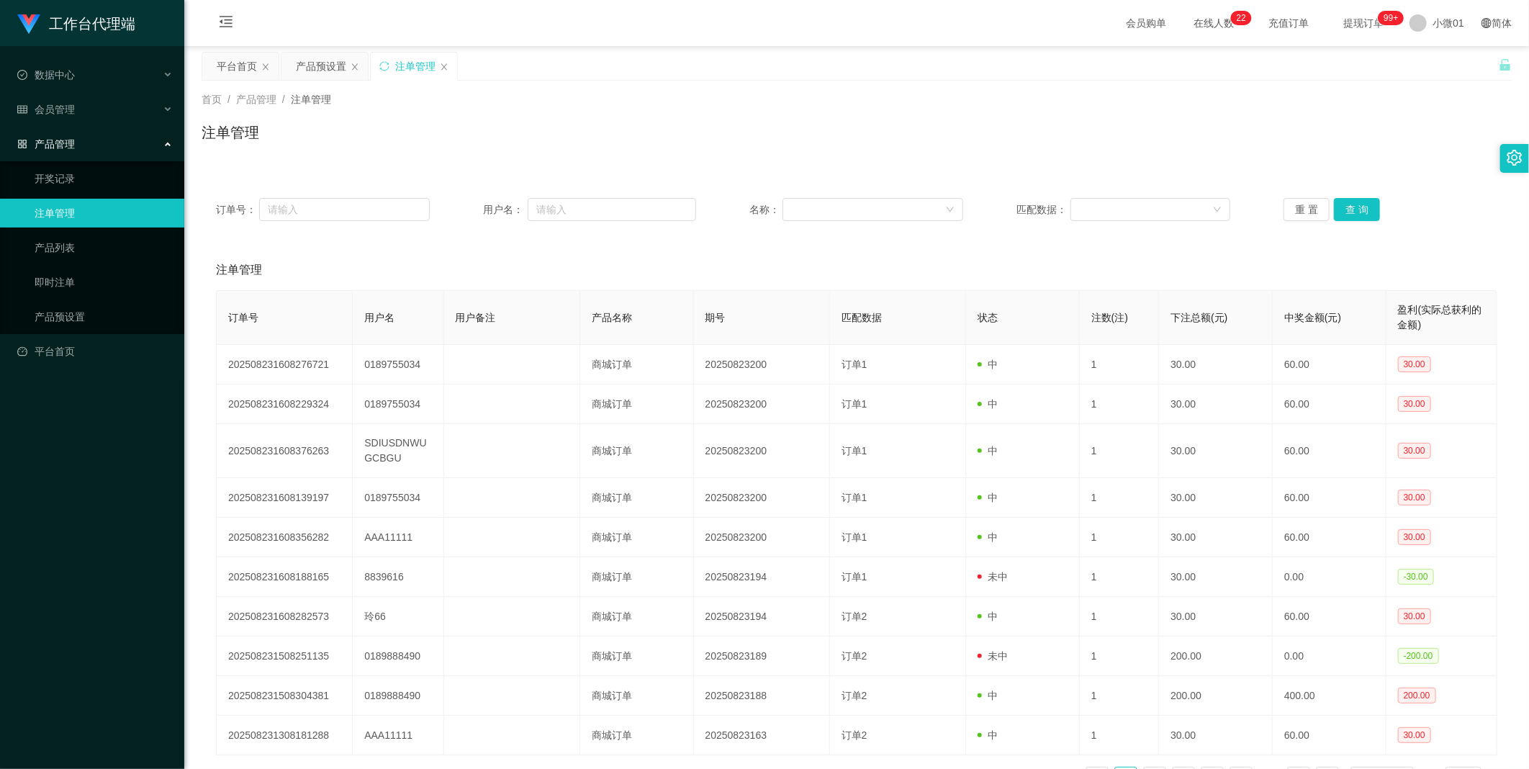
drag, startPoint x: 405, startPoint y: 63, endPoint x: 891, endPoint y: 130, distance: 491.2
click at [405, 63] on div "注单管理" at bounding box center [415, 66] width 40 height 27
click at [1354, 217] on button "查 询" at bounding box center [1357, 209] width 46 height 23
click at [1354, 212] on button "查 询" at bounding box center [1357, 209] width 46 height 23
click at [1354, 212] on button "查 询" at bounding box center [1365, 209] width 62 height 23
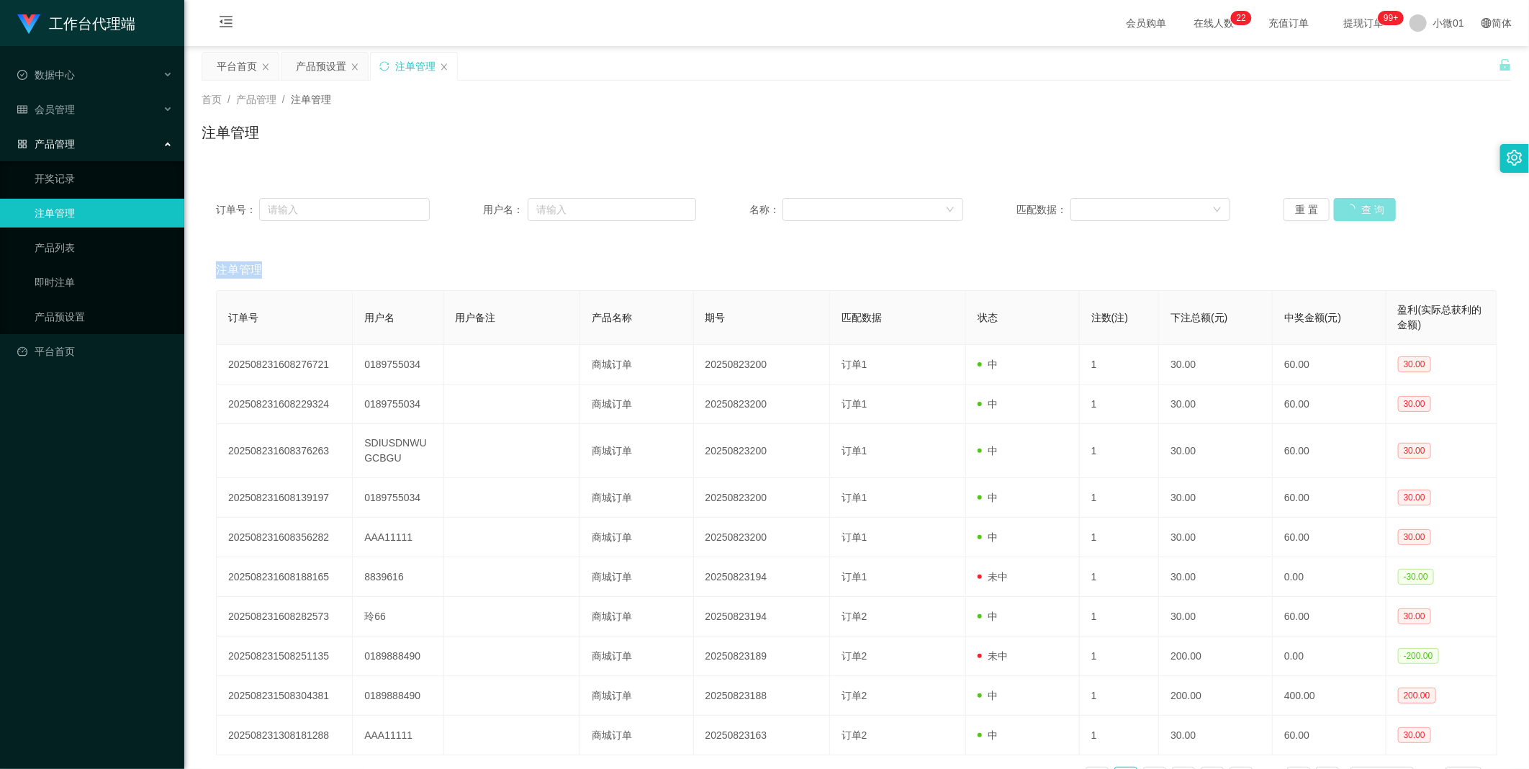
click at [1354, 212] on div "重 置 查 询" at bounding box center [1390, 209] width 214 height 23
click at [1354, 212] on button "查 询" at bounding box center [1357, 209] width 46 height 23
click at [1354, 212] on div "重 置 查 询" at bounding box center [1390, 209] width 214 height 23
click at [1351, 207] on button "查 询" at bounding box center [1357, 209] width 46 height 23
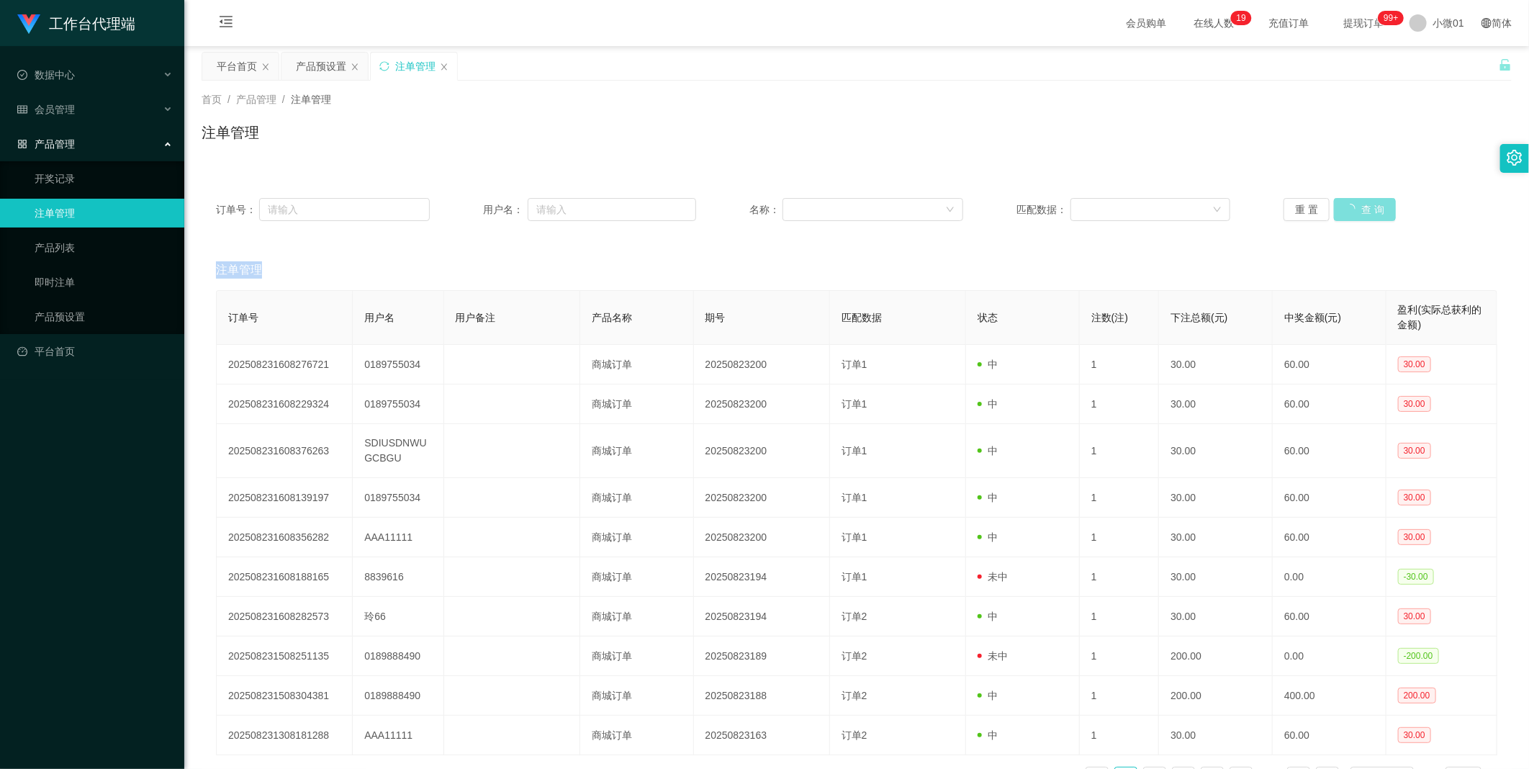
click at [1351, 207] on div "重 置 查 询" at bounding box center [1390, 209] width 214 height 23
click at [1351, 207] on button "查 询" at bounding box center [1357, 209] width 46 height 23
click at [1351, 207] on div "重 置 查 询" at bounding box center [1390, 209] width 214 height 23
click at [1351, 207] on button "查 询" at bounding box center [1357, 209] width 46 height 23
click at [1351, 207] on div "重 置 查 询" at bounding box center [1390, 209] width 214 height 23
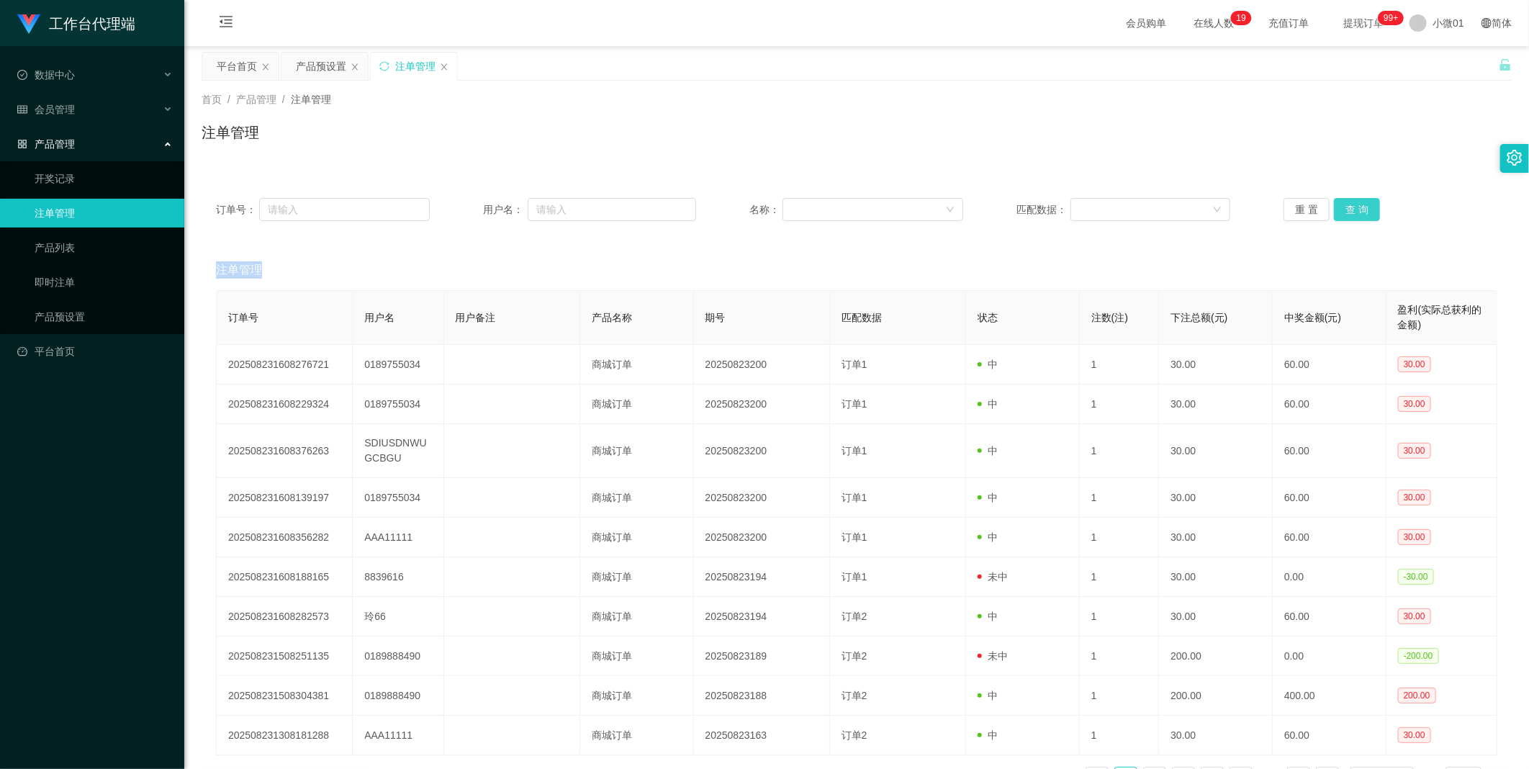
click at [1351, 207] on button "查 询" at bounding box center [1357, 209] width 46 height 23
click at [1351, 207] on div "重 置 查 询" at bounding box center [1390, 209] width 214 height 23
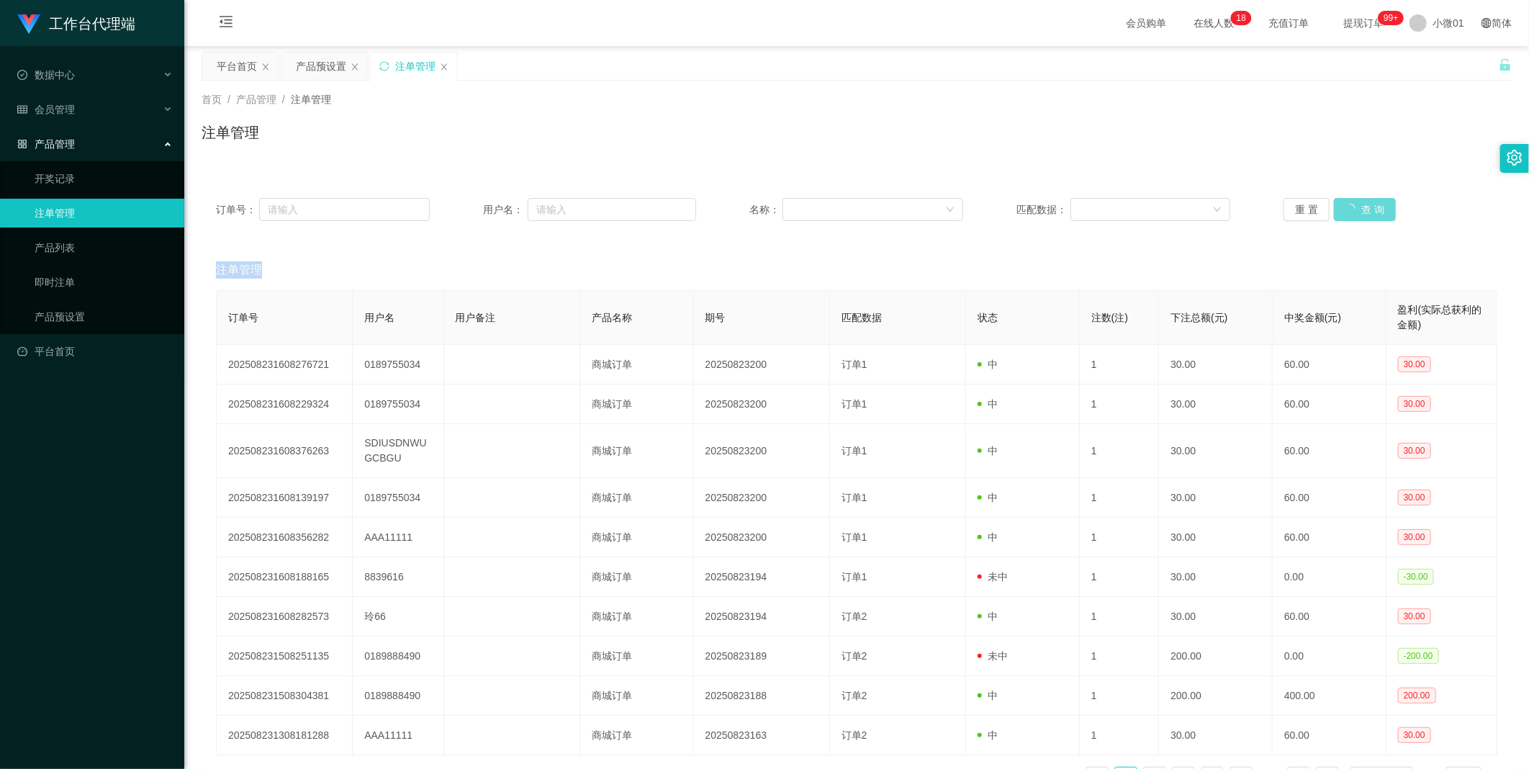
click at [1351, 207] on div "重 置 查 询" at bounding box center [1390, 209] width 214 height 23
click at [1351, 207] on button "查 询" at bounding box center [1357, 209] width 46 height 23
click at [1351, 207] on div "重 置 查 询" at bounding box center [1390, 209] width 214 height 23
click at [1351, 207] on button "查 询" at bounding box center [1357, 209] width 46 height 23
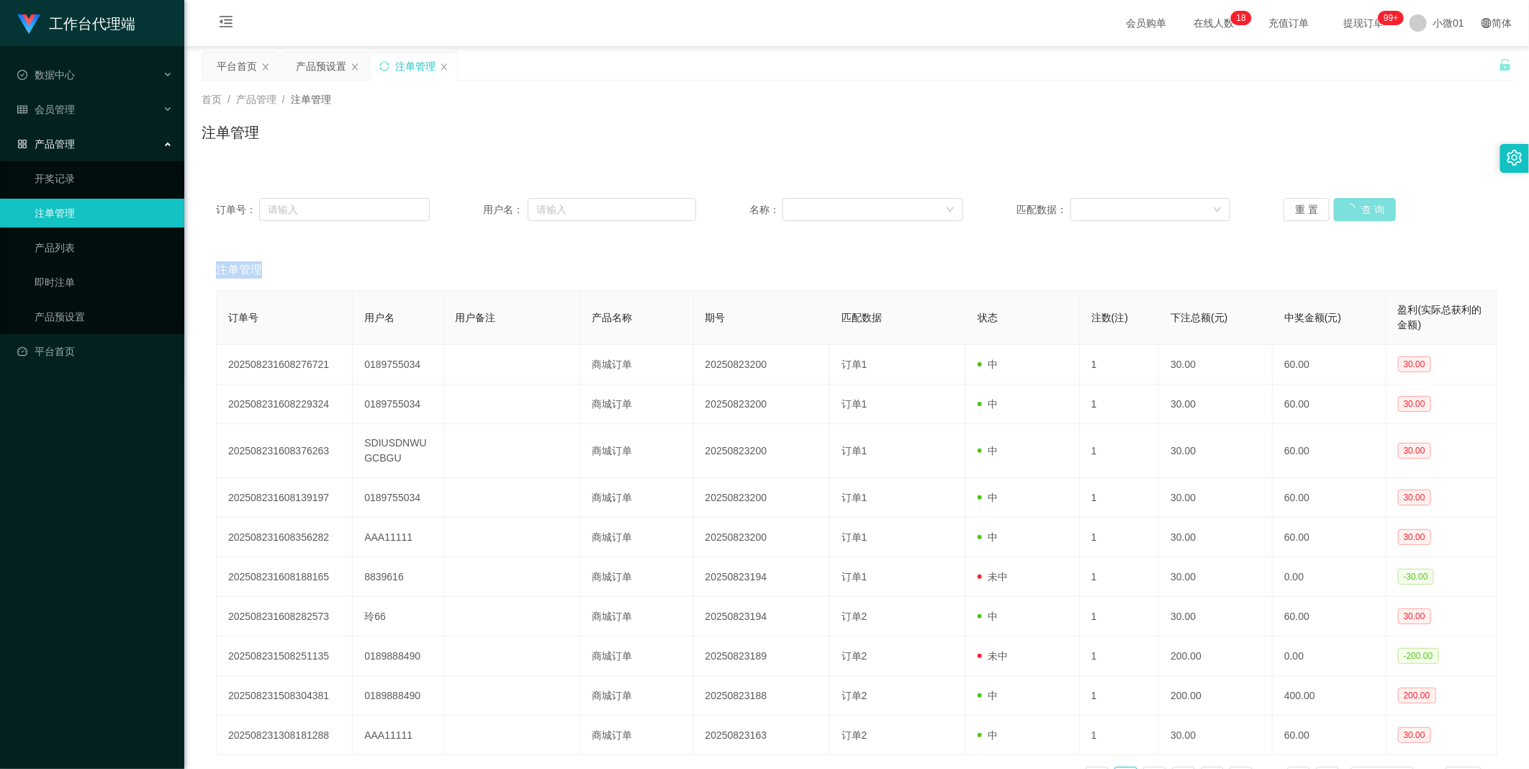
click at [1351, 207] on button "查 询" at bounding box center [1365, 209] width 62 height 23
click at [1362, 212] on button "查 询" at bounding box center [1357, 209] width 46 height 23
click at [1362, 212] on div "重 置 查 询" at bounding box center [1390, 209] width 214 height 23
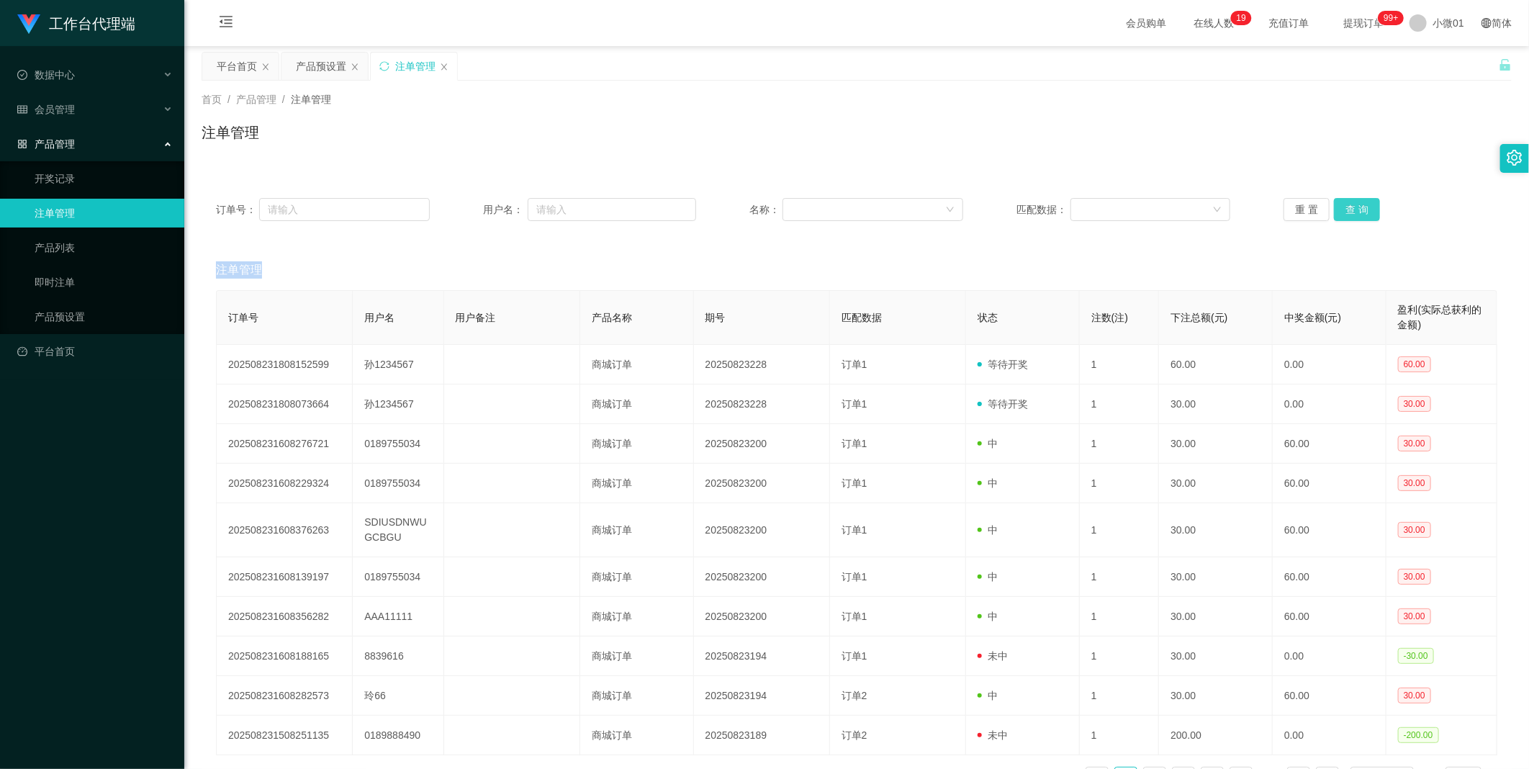
click at [1362, 212] on button "查 询" at bounding box center [1357, 209] width 46 height 23
click at [1362, 212] on div "重 置 查 询" at bounding box center [1390, 209] width 214 height 23
click at [1362, 212] on button "查 询" at bounding box center [1365, 209] width 62 height 23
click at [1362, 212] on div "重 置 查 询" at bounding box center [1390, 209] width 214 height 23
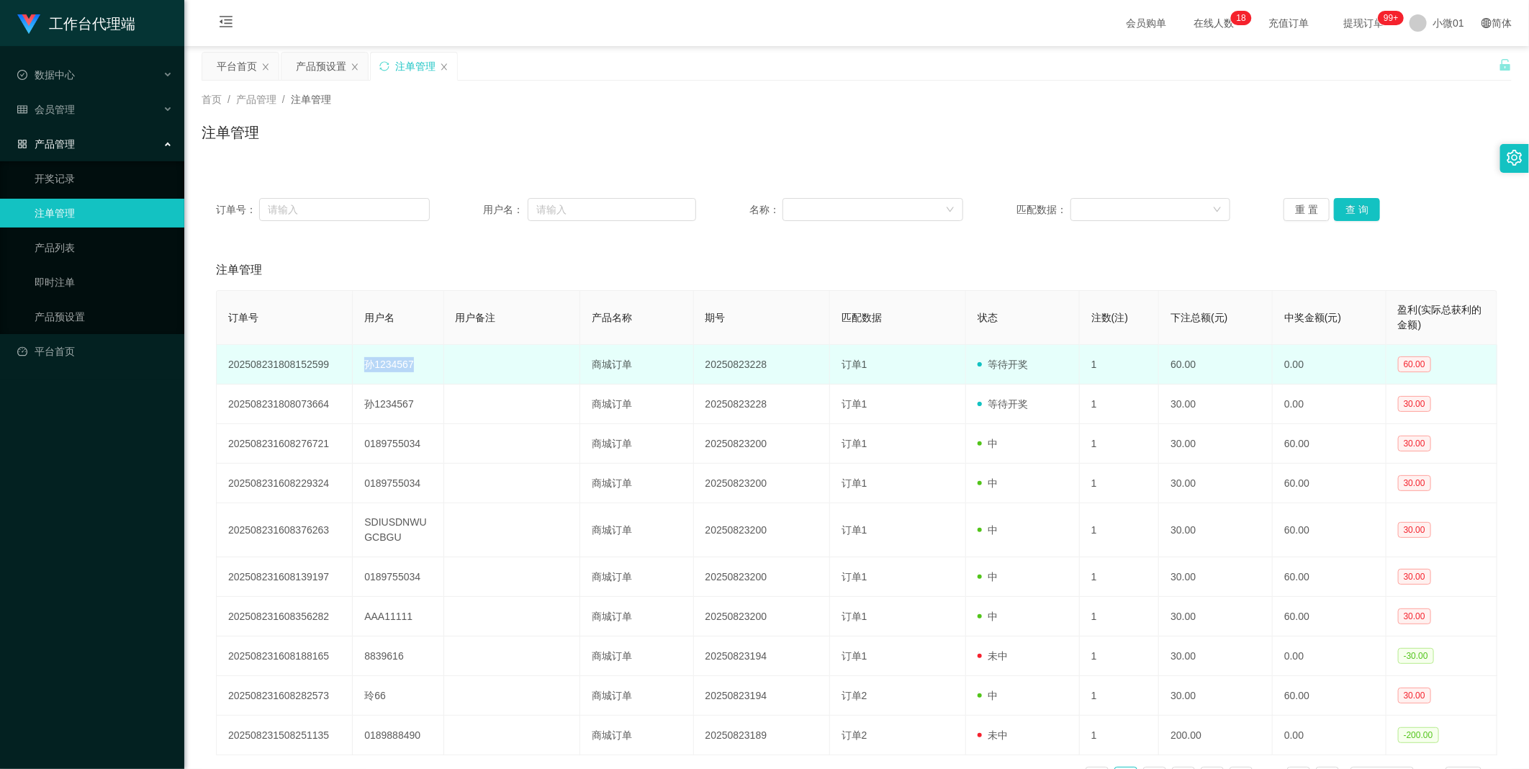
drag, startPoint x: 365, startPoint y: 358, endPoint x: 415, endPoint y: 361, distance: 49.7
click at [415, 361] on td "孙1234567" at bounding box center [398, 365] width 91 height 40
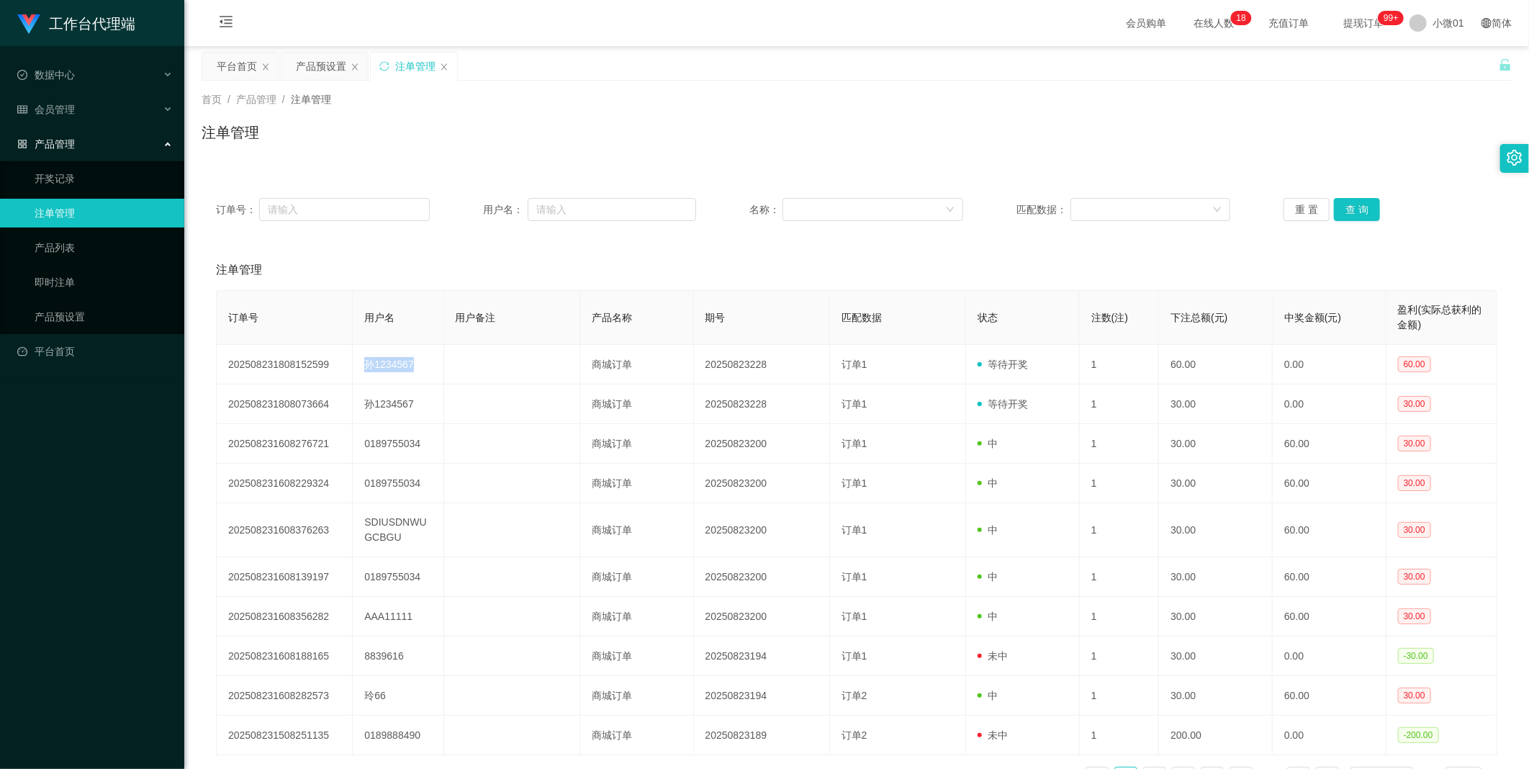
copy td "孙1234567"
click at [314, 69] on div "产品预设置" at bounding box center [321, 66] width 50 height 27
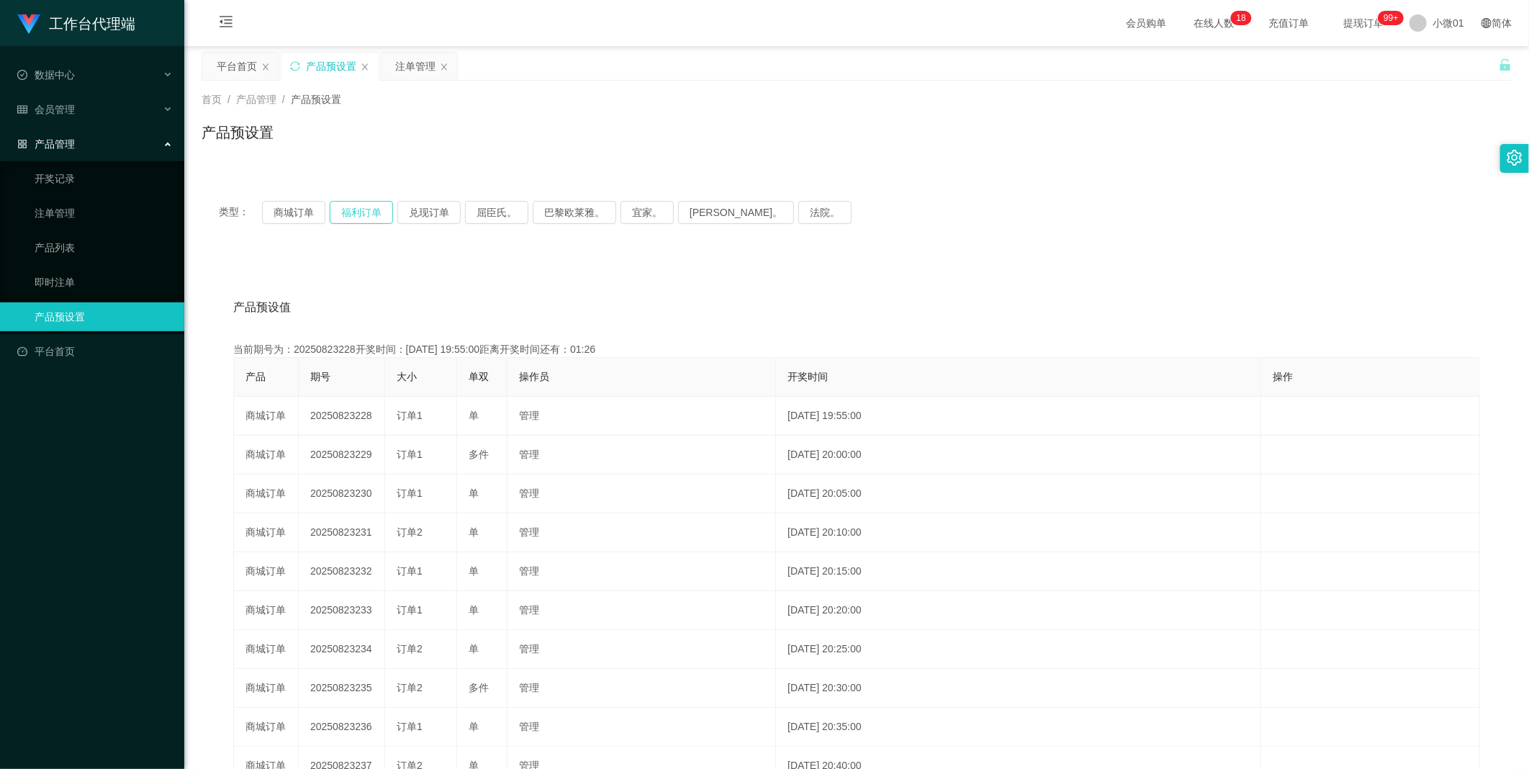
click at [362, 210] on button "福利订单" at bounding box center [361, 212] width 63 height 23
click at [299, 211] on button "商城订单" at bounding box center [293, 212] width 63 height 23
